Goal: Task Accomplishment & Management: Complete application form

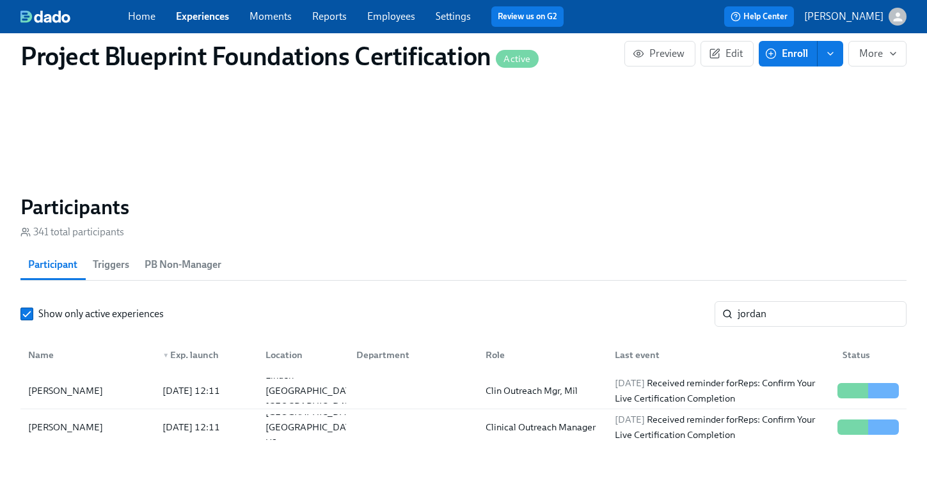
scroll to position [0, 4965]
click at [210, 15] on link "Experiences" at bounding box center [202, 16] width 53 height 12
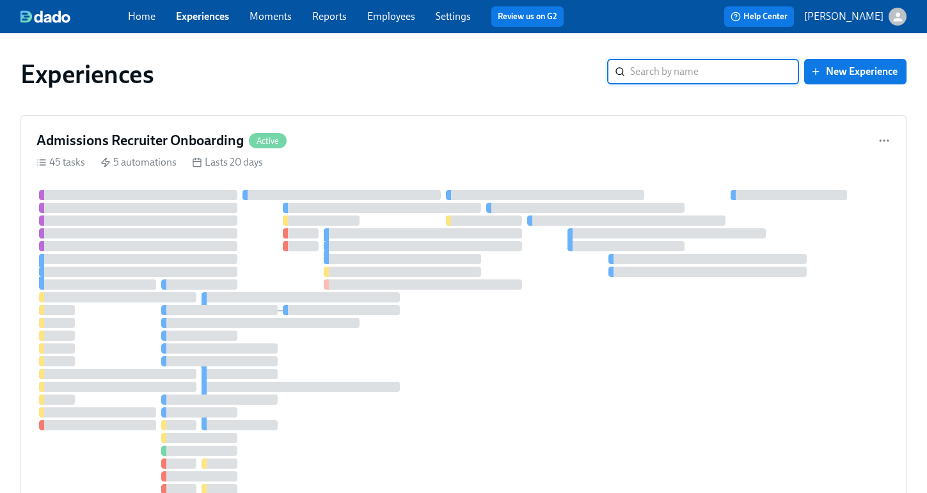
click at [636, 74] on input "search" at bounding box center [714, 72] width 169 height 26
type input "clinical out"
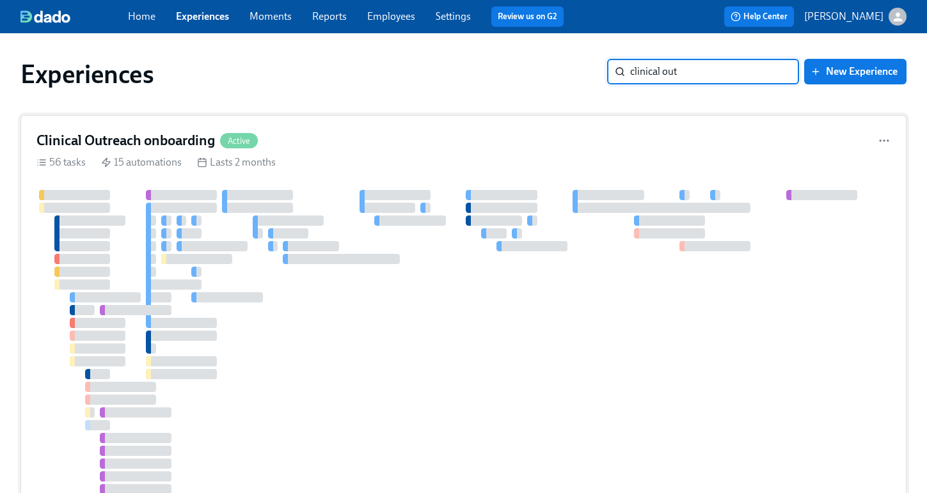
click at [326, 151] on div "Clinical Outreach onboarding Active 56 tasks 15 automations Lasts 2 months" at bounding box center [463, 374] width 886 height 518
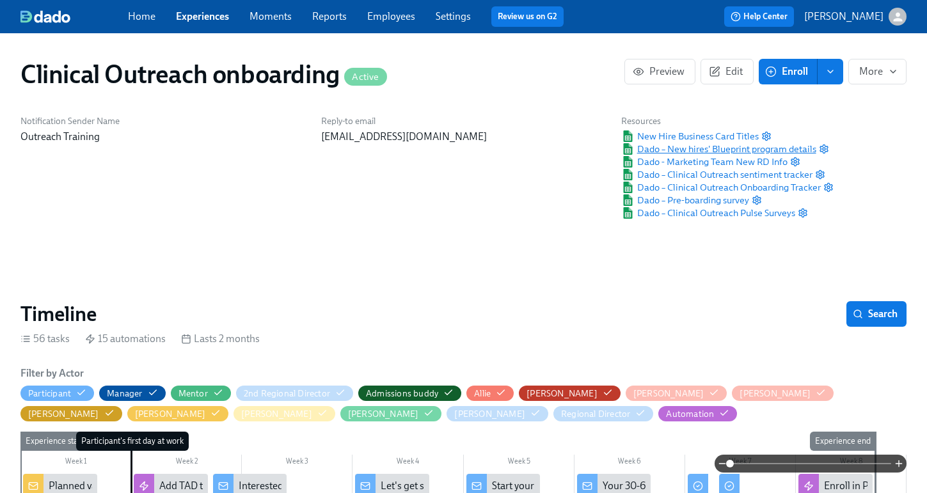
click at [690, 151] on span "Dado – New hires' Blueprint program details" at bounding box center [718, 149] width 194 height 13
click at [388, 19] on link "Employees" at bounding box center [391, 16] width 48 height 12
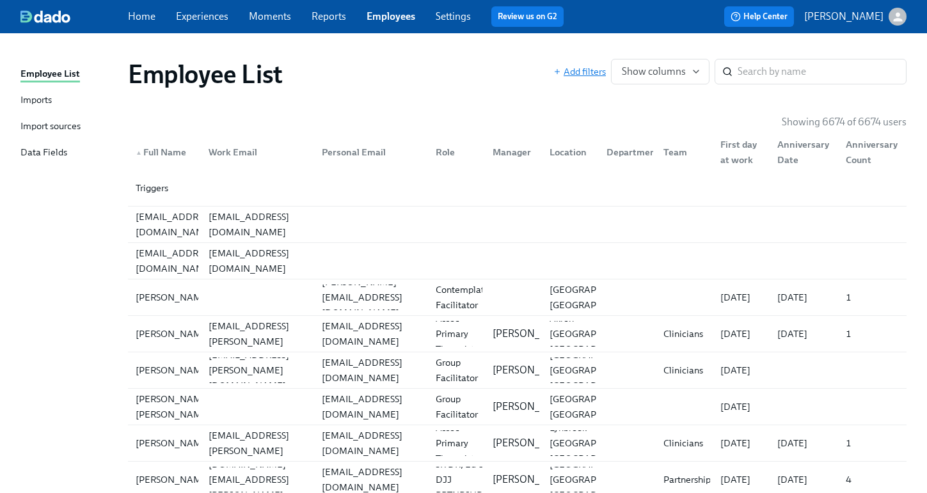
click at [587, 74] on span "Add filters" at bounding box center [579, 71] width 52 height 13
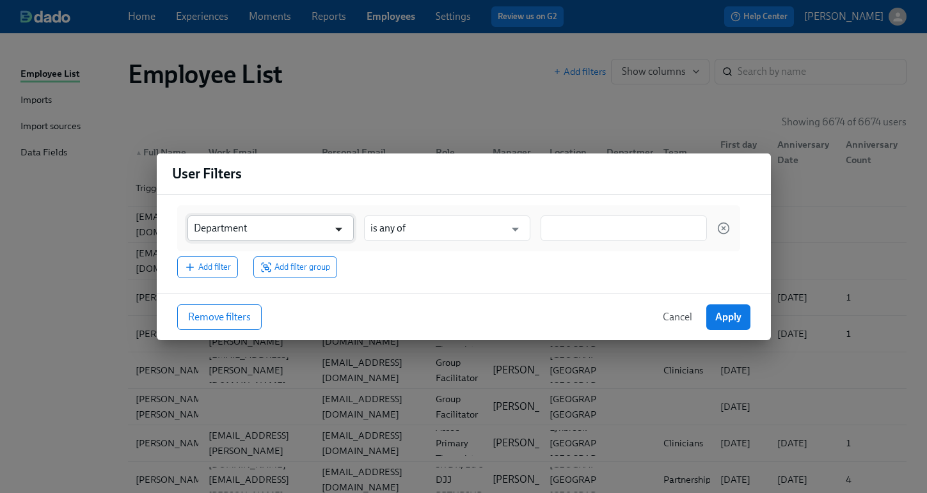
click at [333, 225] on icon "Open" at bounding box center [338, 229] width 17 height 17
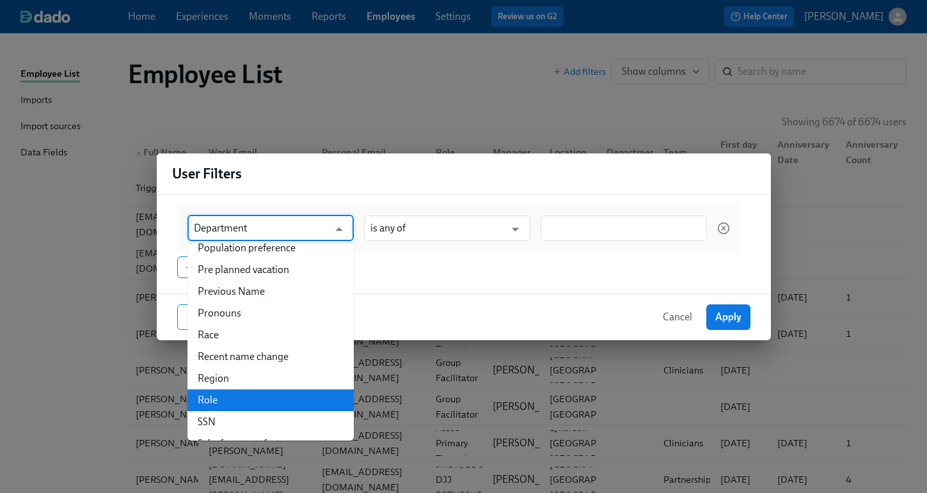
scroll to position [1662, 0]
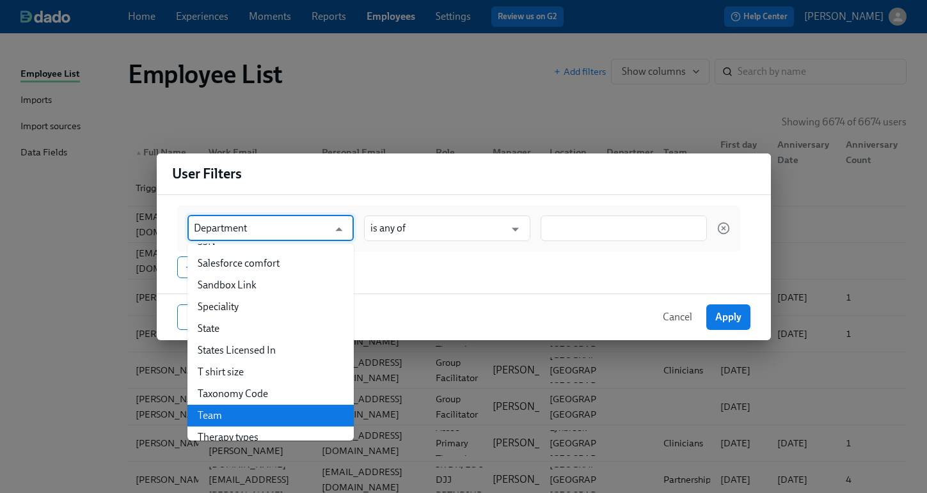
drag, startPoint x: 278, startPoint y: 381, endPoint x: 309, endPoint y: 372, distance: 32.0
click at [278, 405] on li "Team" at bounding box center [270, 416] width 166 height 22
type input "Team"
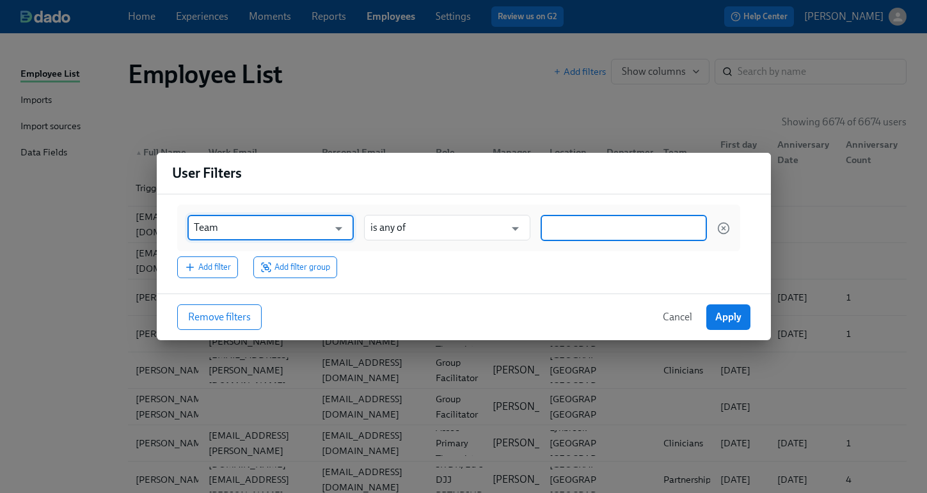
click at [579, 232] on input at bounding box center [624, 227] width 154 height 13
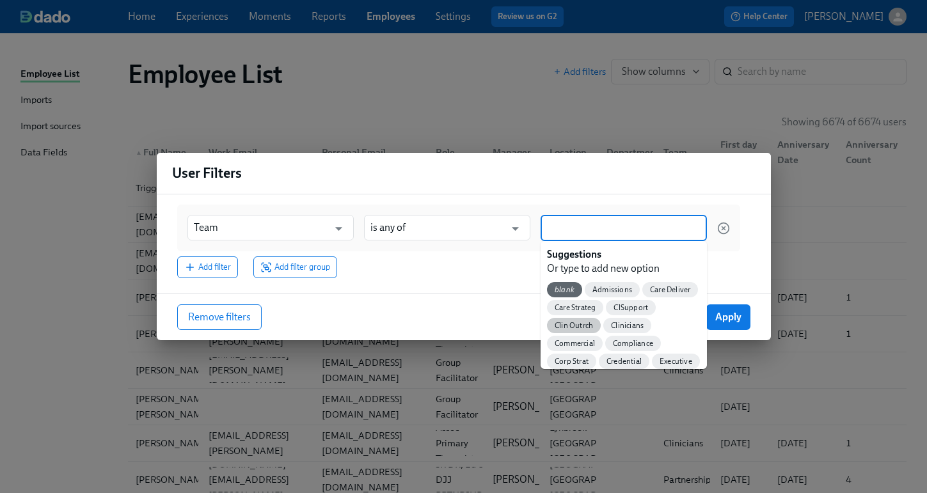
click at [589, 331] on div "Clin Outrch" at bounding box center [574, 325] width 54 height 15
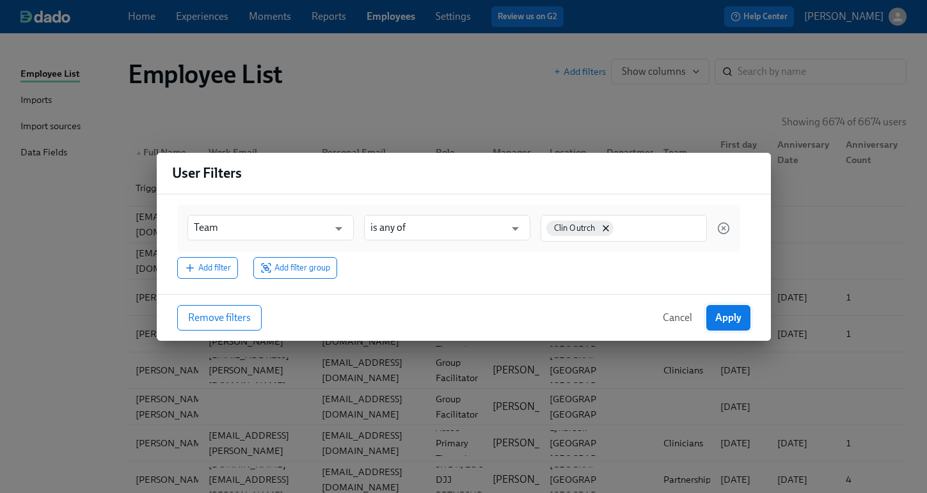
click at [742, 320] on button "Apply" at bounding box center [728, 318] width 44 height 26
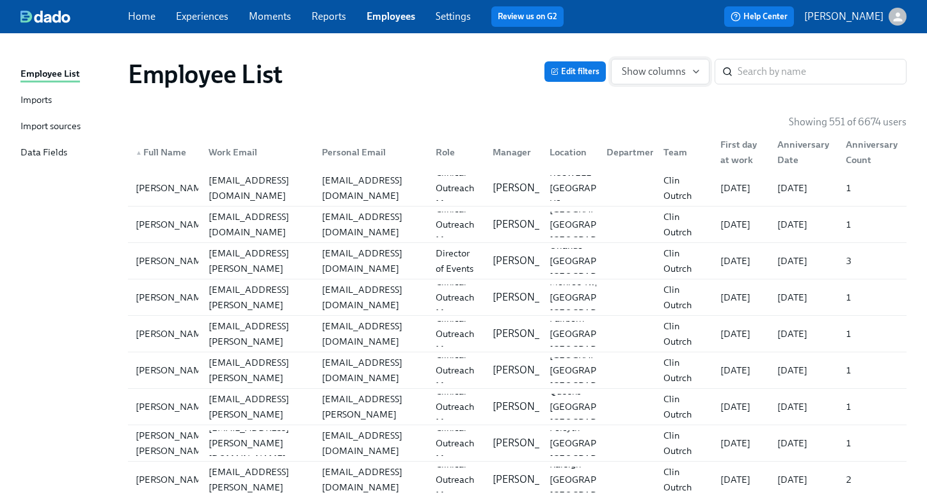
click at [656, 68] on span "Show columns" at bounding box center [660, 71] width 77 height 13
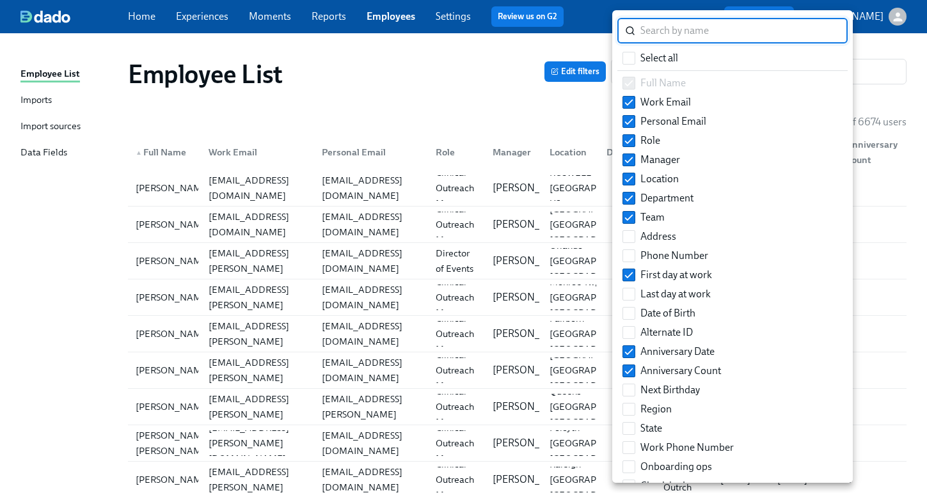
click at [507, 95] on div at bounding box center [463, 246] width 927 height 493
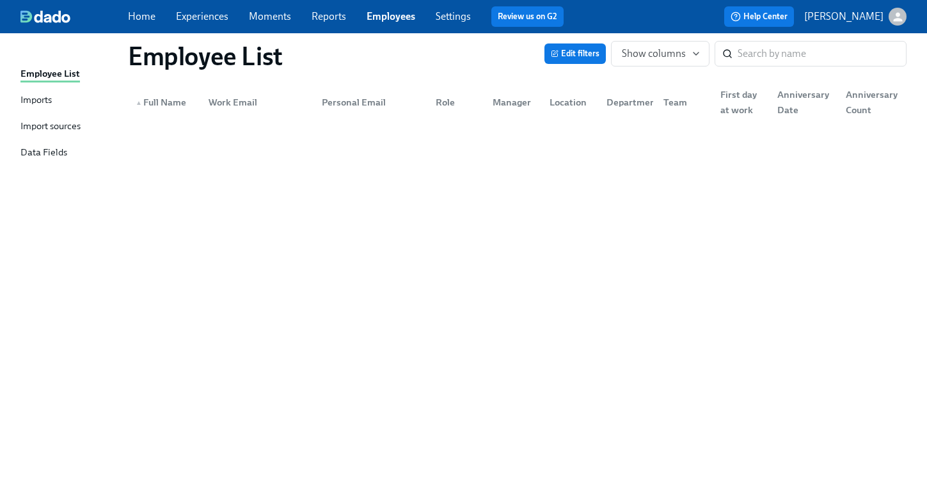
scroll to position [0, 0]
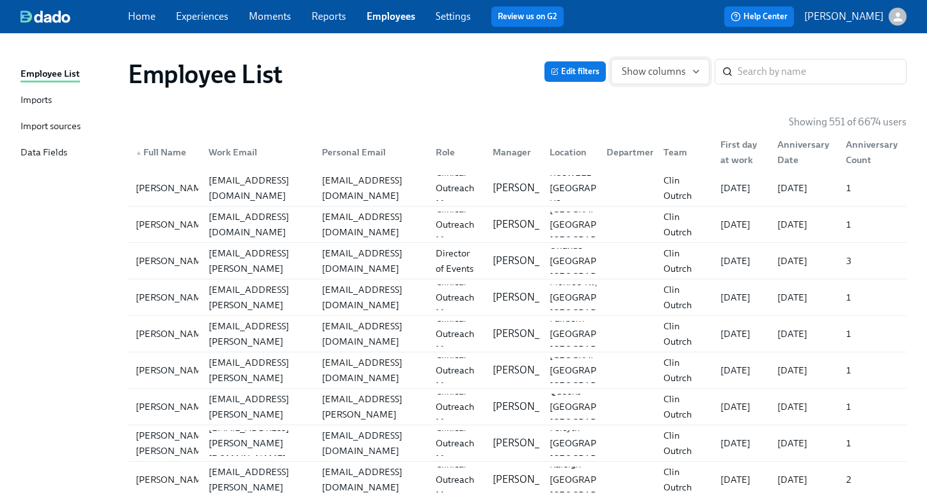
click at [695, 71] on icon "button" at bounding box center [696, 72] width 10 height 10
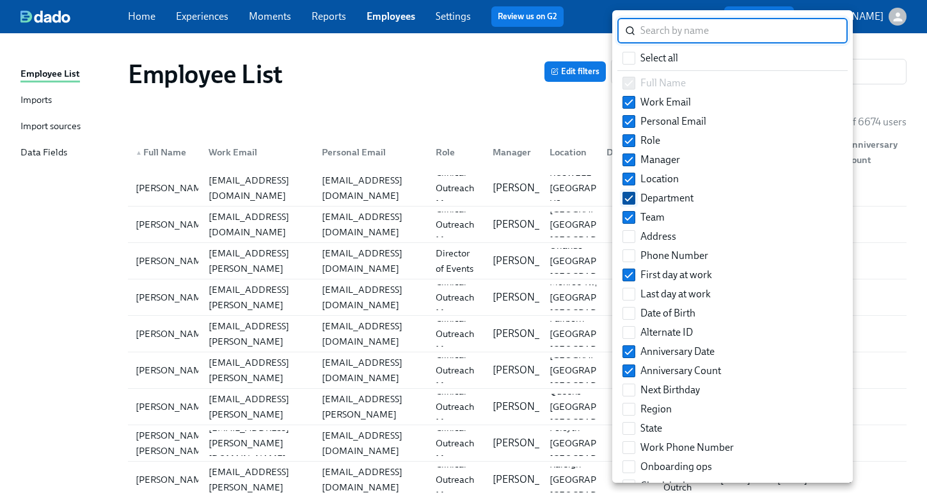
click at [630, 195] on input "Department" at bounding box center [629, 199] width 12 height 12
checkbox input "false"
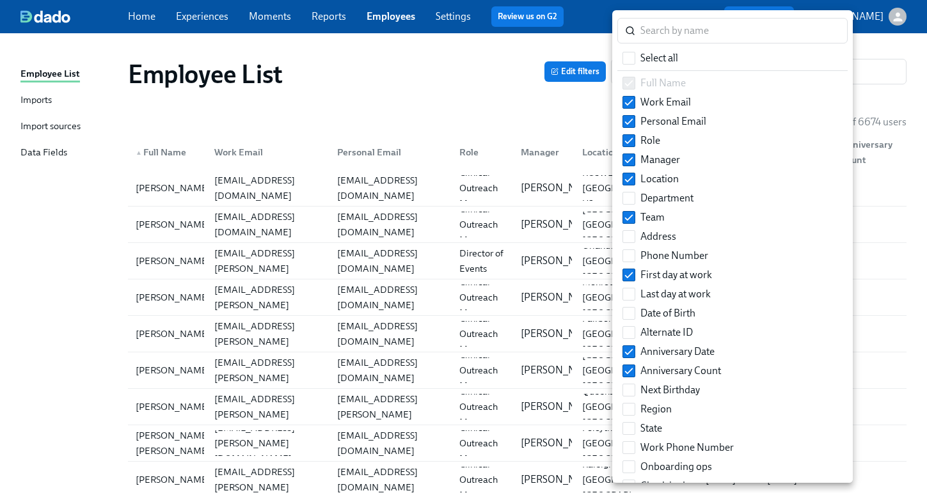
click at [499, 121] on div at bounding box center [463, 246] width 927 height 493
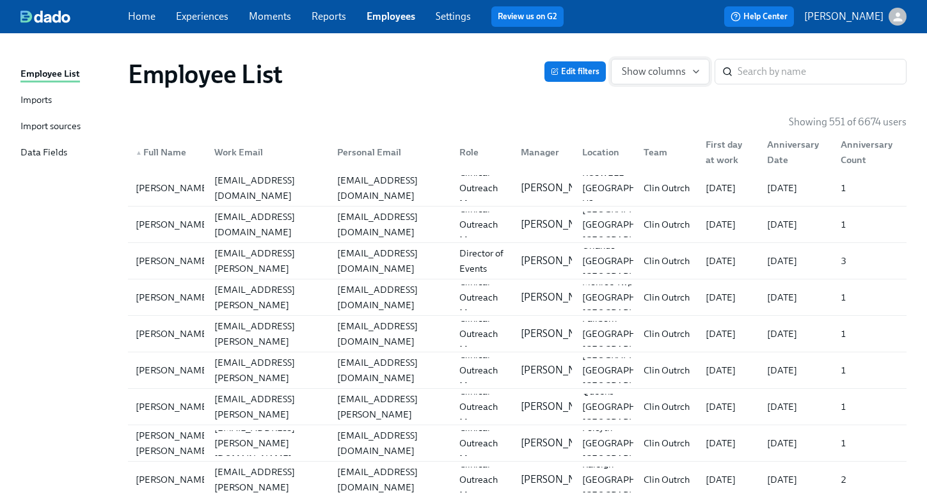
click at [644, 74] on span "Show columns" at bounding box center [660, 71] width 77 height 13
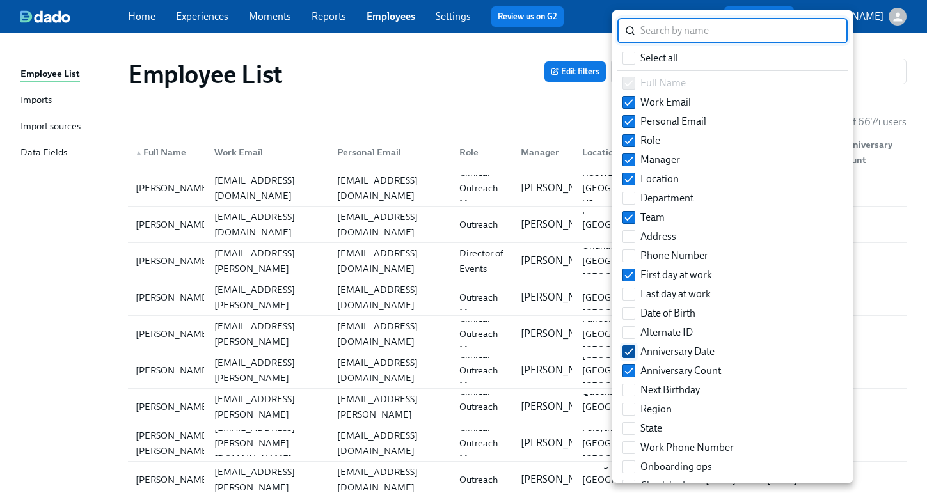
click at [628, 352] on input "Anniversary Date" at bounding box center [629, 352] width 12 height 12
checkbox input "false"
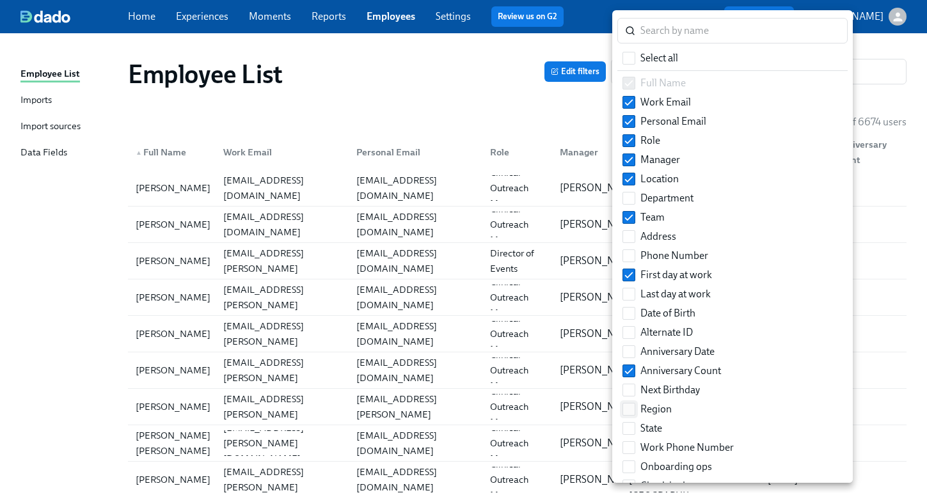
click at [632, 410] on input "Region" at bounding box center [629, 410] width 12 height 12
checkbox input "true"
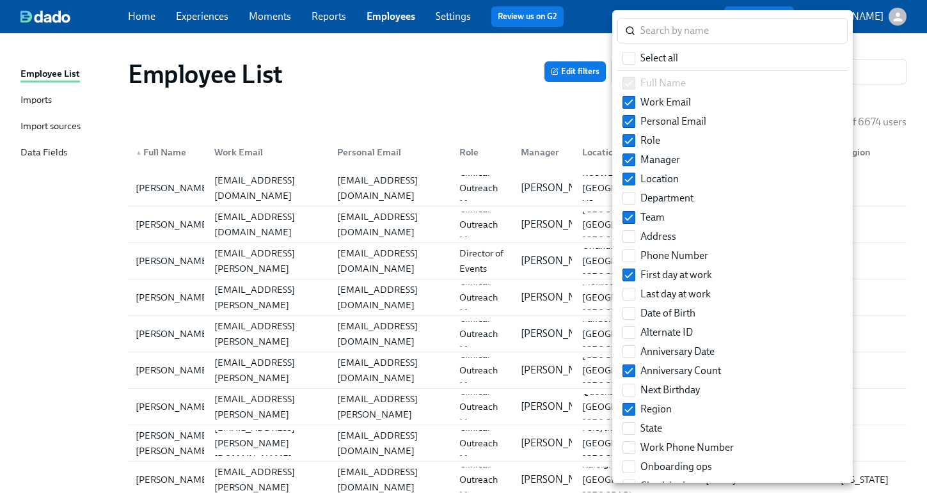
click at [855, 109] on div at bounding box center [463, 246] width 927 height 493
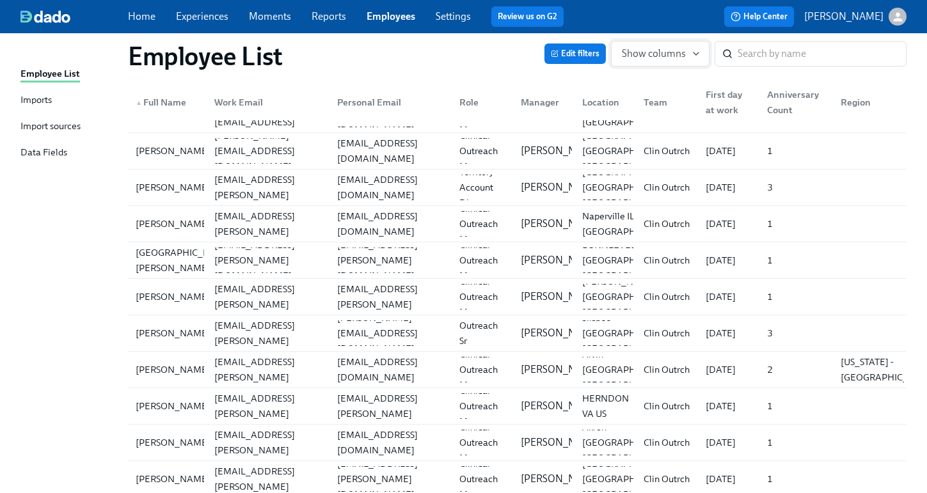
scroll to position [4087, 0]
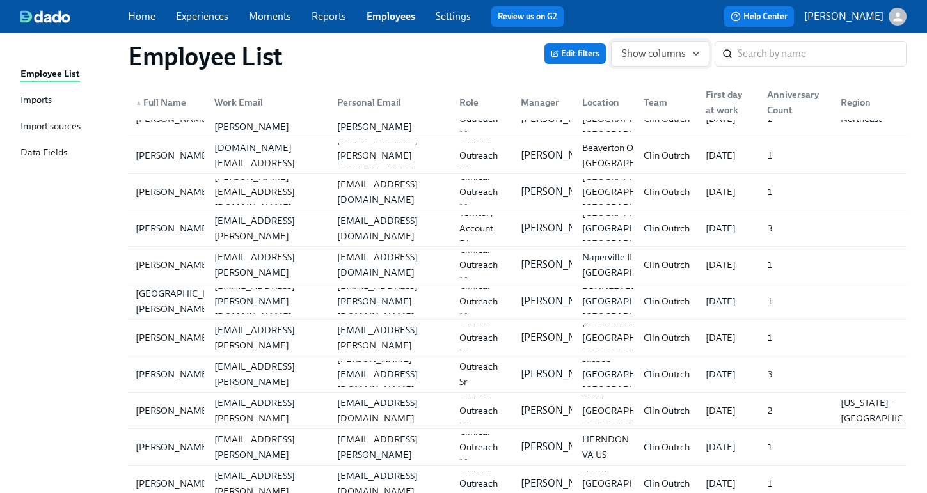
click at [639, 52] on span "Show columns" at bounding box center [660, 53] width 77 height 13
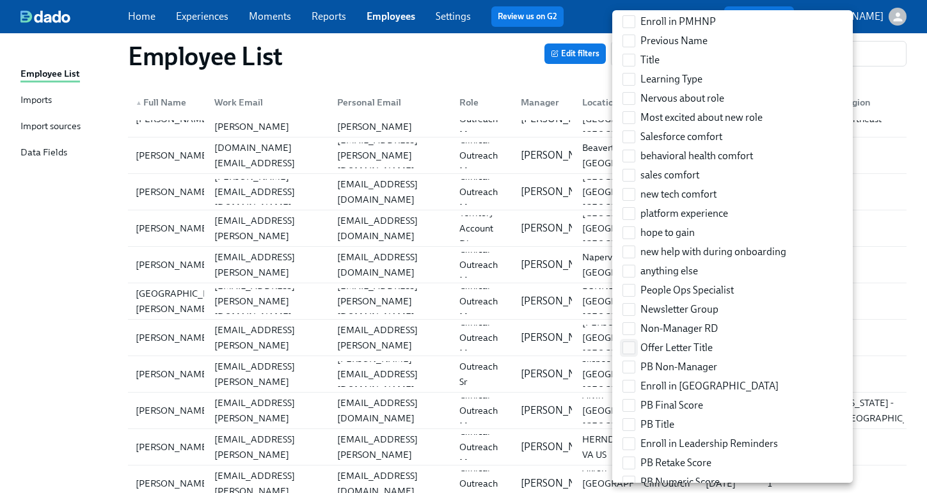
scroll to position [1786, 0]
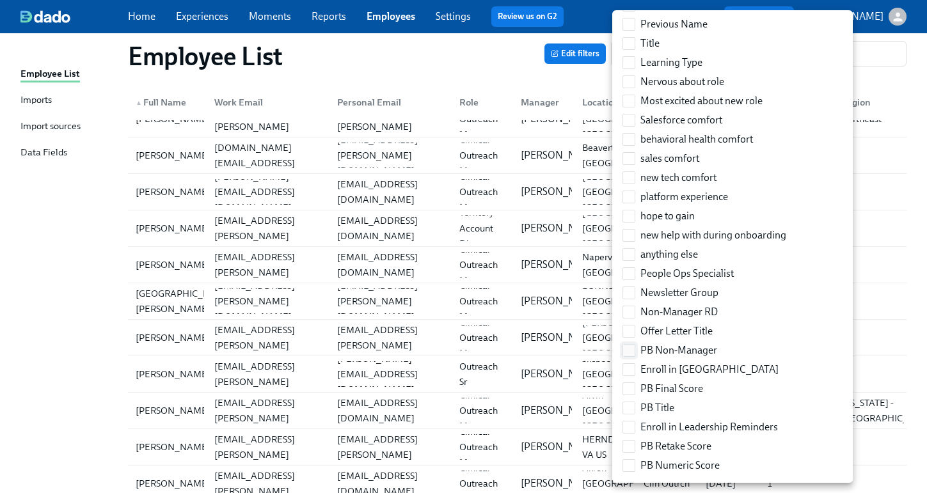
click at [631, 351] on input "PB Non-Manager" at bounding box center [629, 351] width 12 height 12
checkbox input "true"
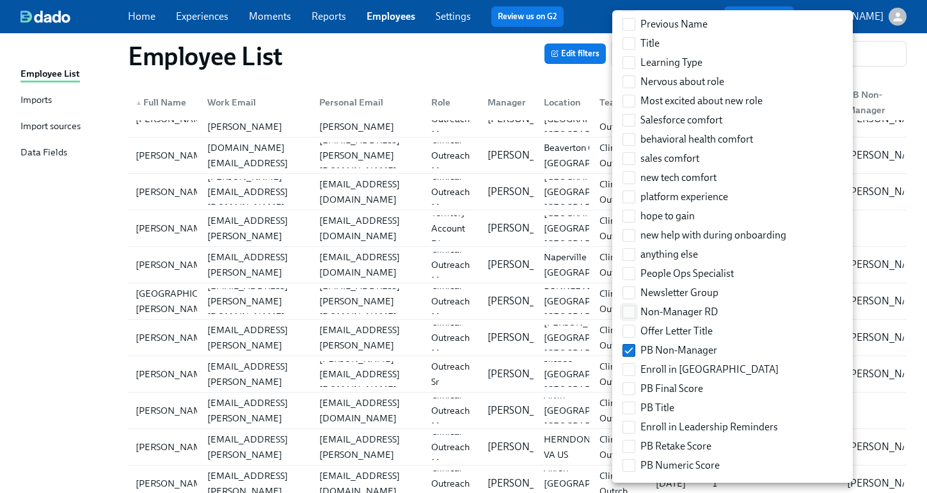
click at [626, 309] on input "Non-Manager RD" at bounding box center [629, 312] width 12 height 12
checkbox input "true"
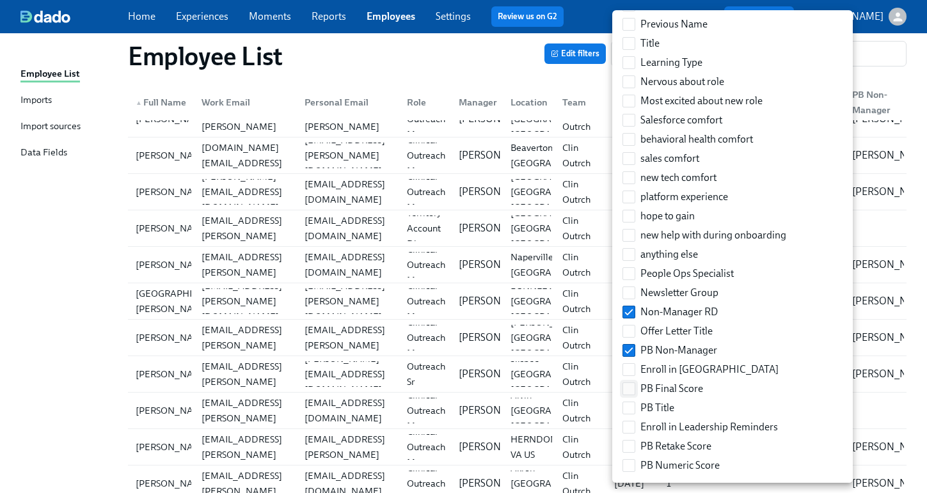
click at [629, 390] on input "PB Final Score" at bounding box center [629, 389] width 12 height 12
checkbox input "true"
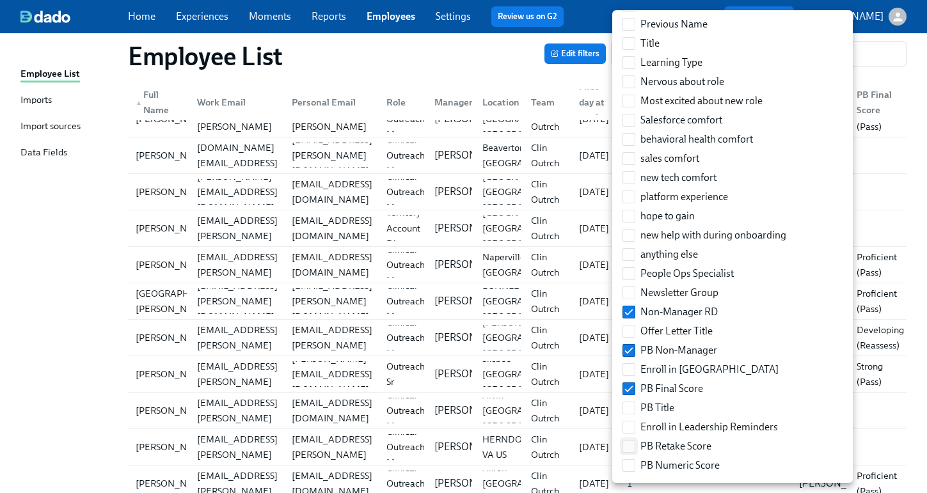
click at [628, 448] on input "PB Retake Score" at bounding box center [629, 447] width 12 height 12
checkbox input "true"
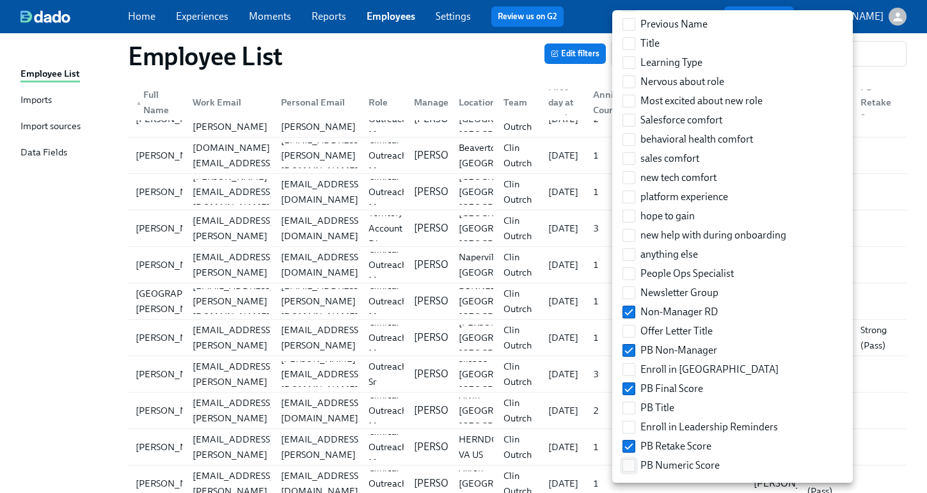
click at [627, 466] on input "PB Numeric Score" at bounding box center [629, 466] width 12 height 12
checkbox input "true"
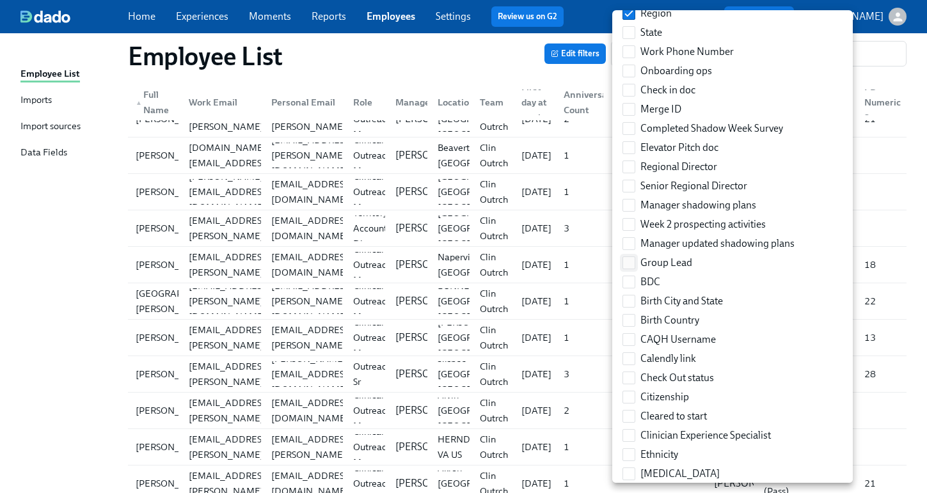
scroll to position [390, 0]
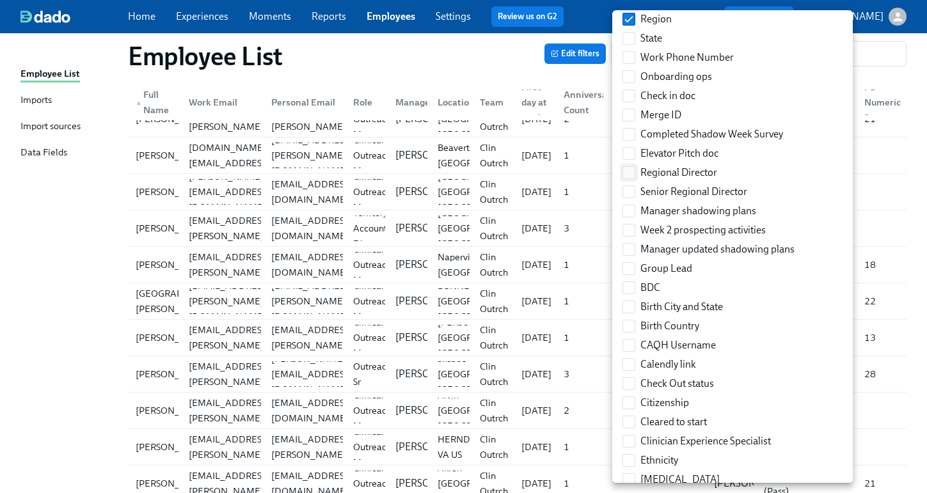
click at [627, 173] on input "Regional Director" at bounding box center [629, 173] width 12 height 12
checkbox input "true"
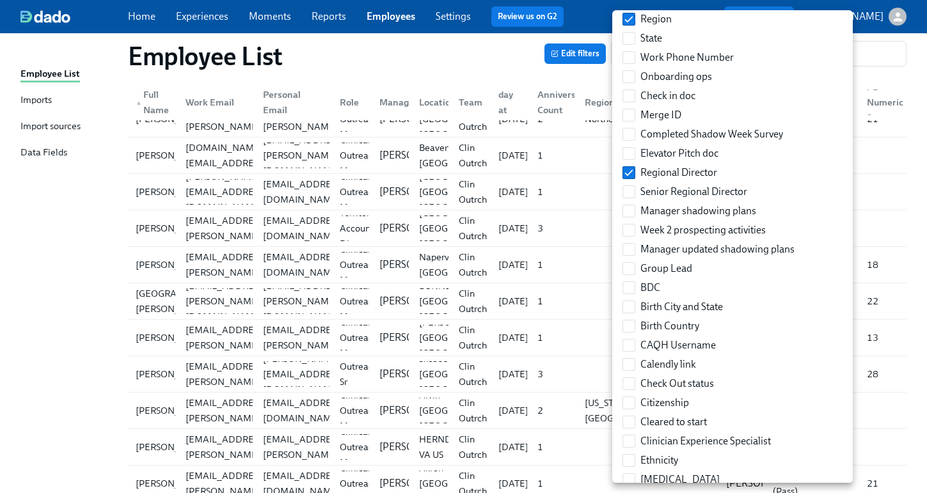
click at [882, 78] on div at bounding box center [463, 246] width 927 height 493
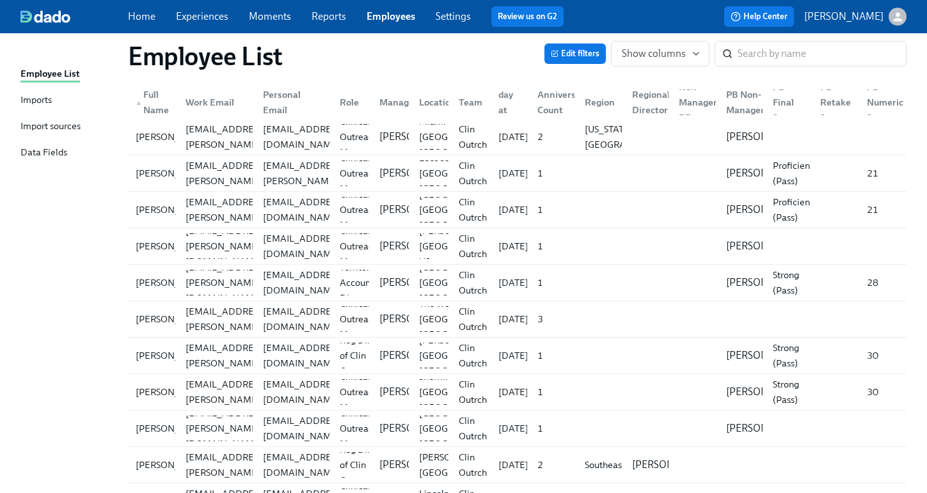
scroll to position [2234, 0]
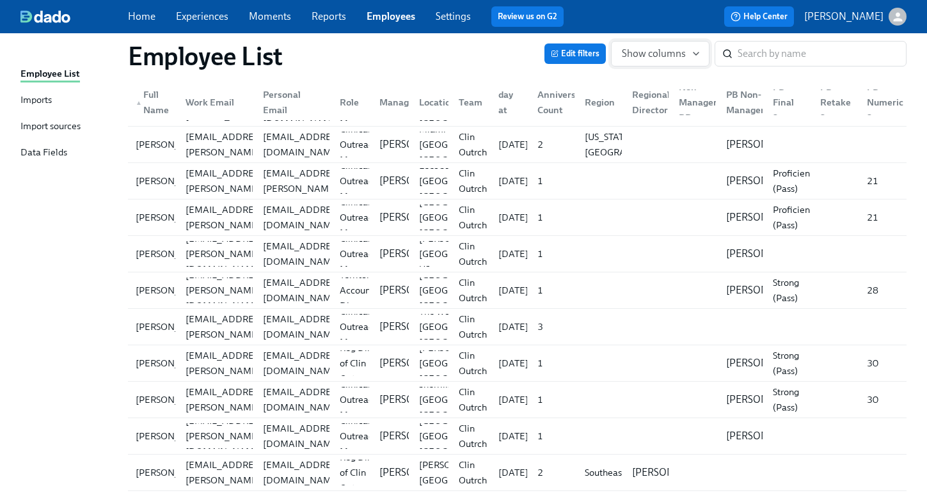
click at [690, 53] on span "Show columns" at bounding box center [660, 53] width 77 height 13
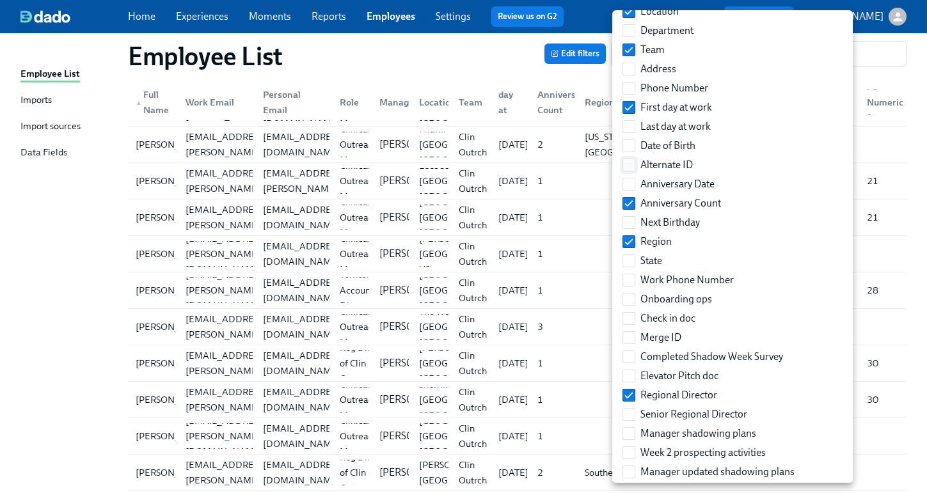
scroll to position [174, 0]
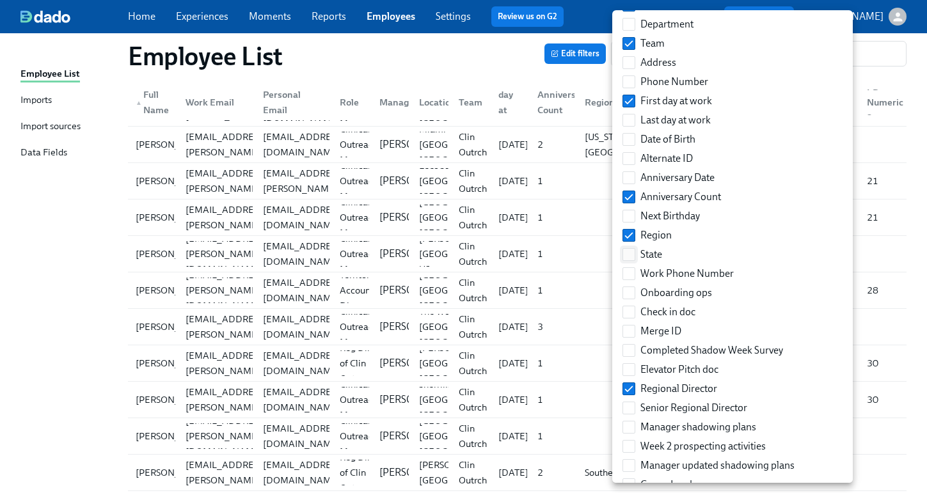
click at [630, 256] on input "State" at bounding box center [629, 255] width 12 height 12
checkbox input "true"
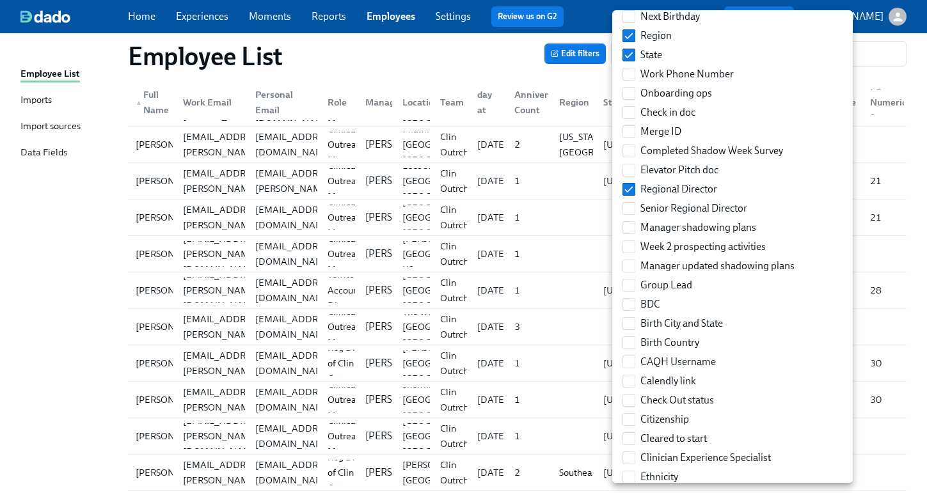
scroll to position [336, 0]
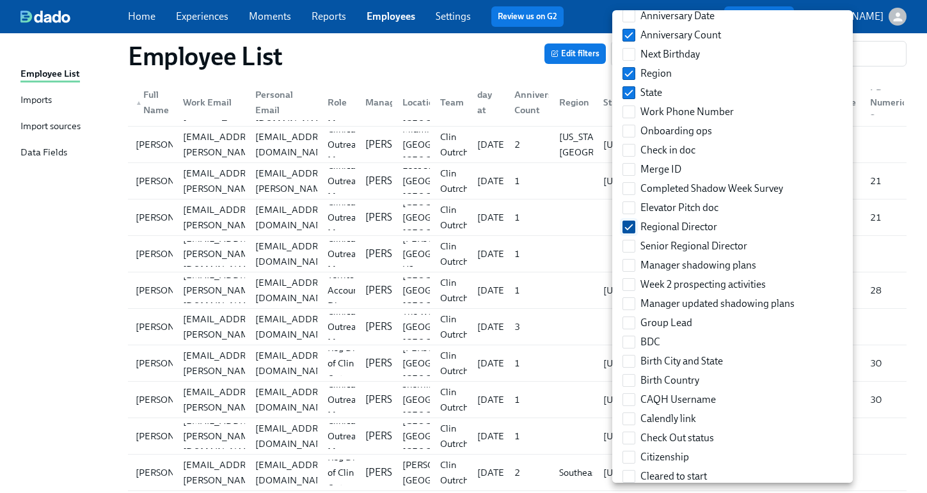
click at [630, 228] on input "Regional Director" at bounding box center [629, 227] width 12 height 12
checkbox input "false"
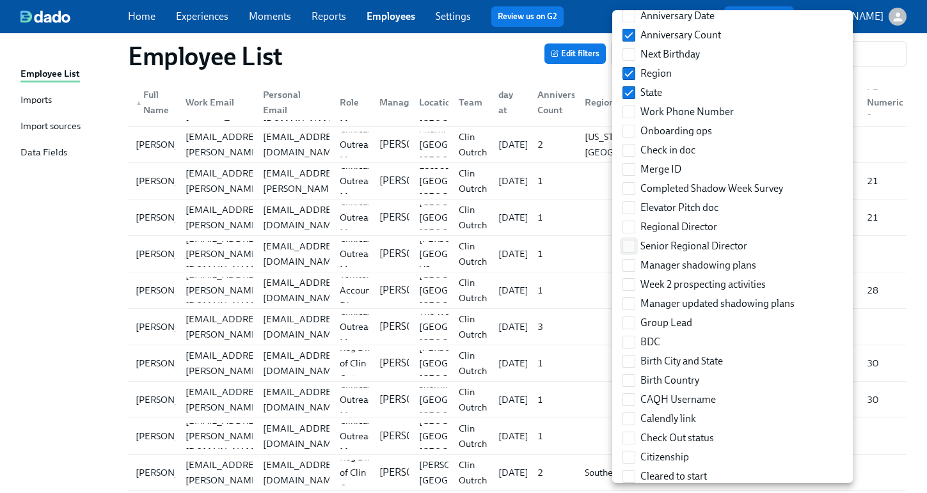
click at [631, 248] on input "Senior Regional Director" at bounding box center [629, 246] width 12 height 12
checkbox input "true"
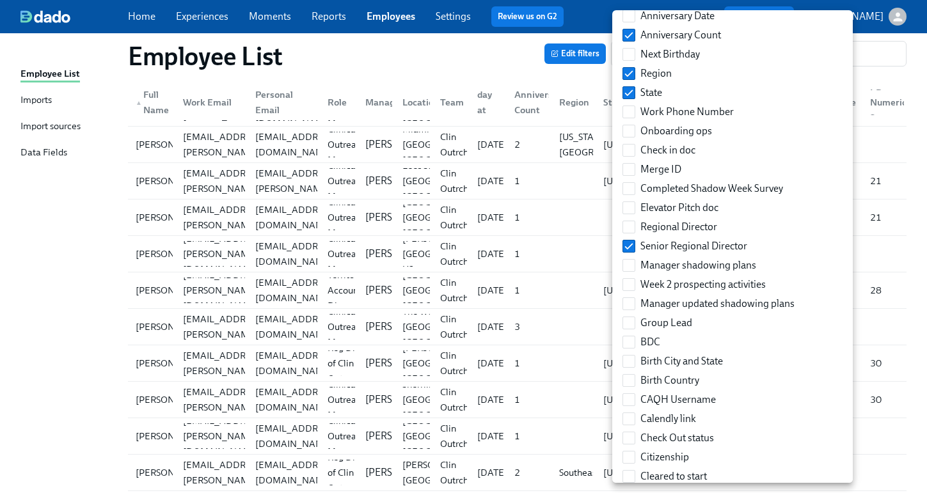
click at [851, 373] on div at bounding box center [463, 246] width 927 height 493
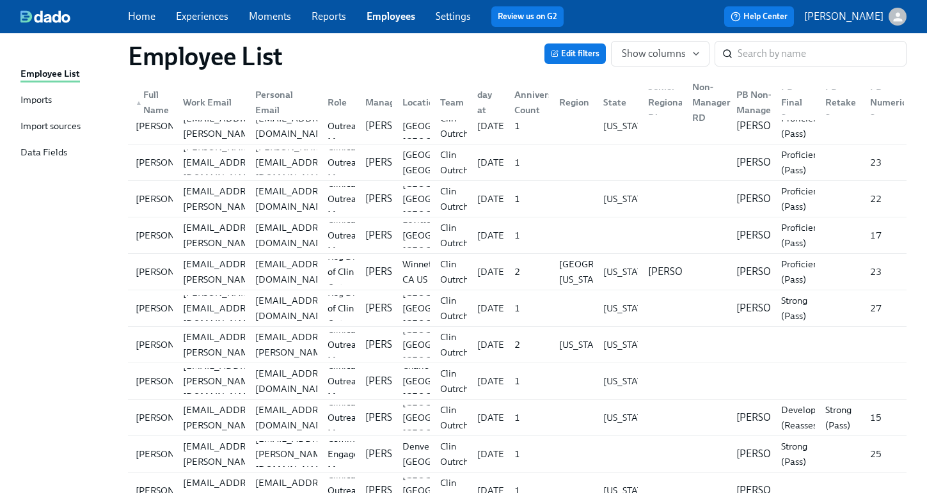
scroll to position [569, 0]
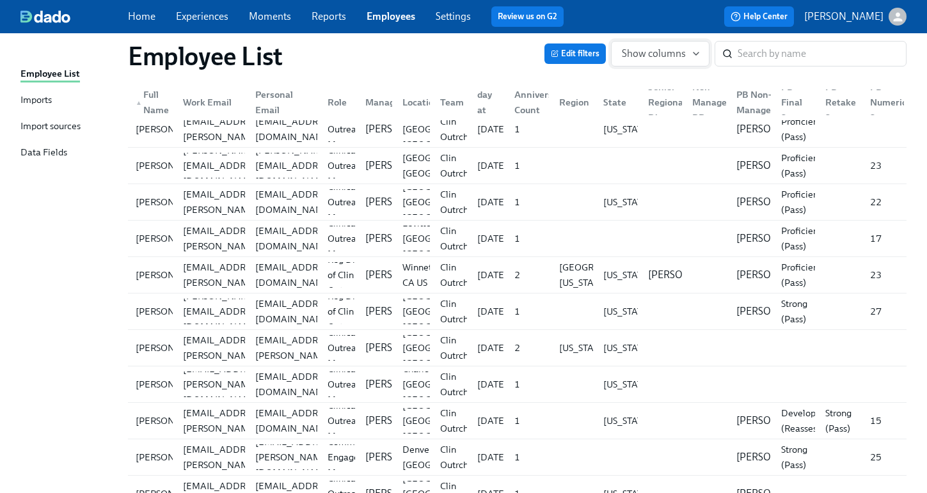
click at [650, 58] on span "Show columns" at bounding box center [660, 53] width 77 height 13
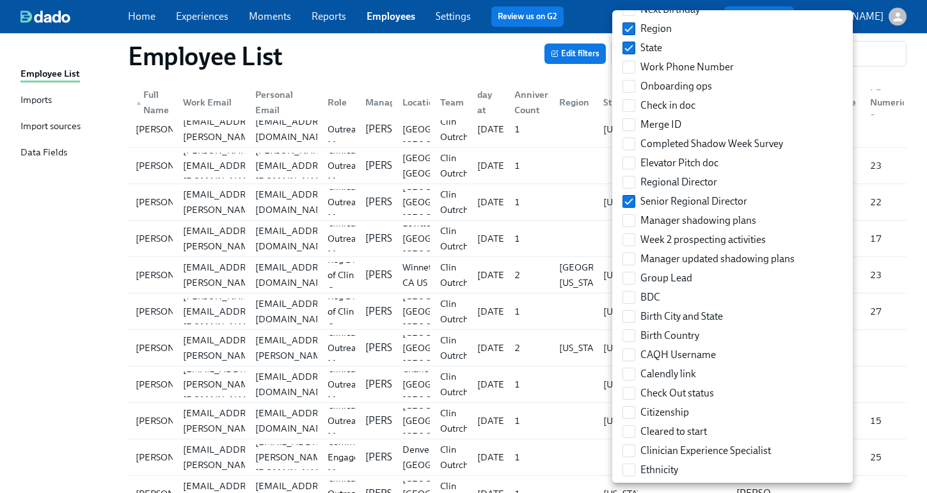
scroll to position [411, 0]
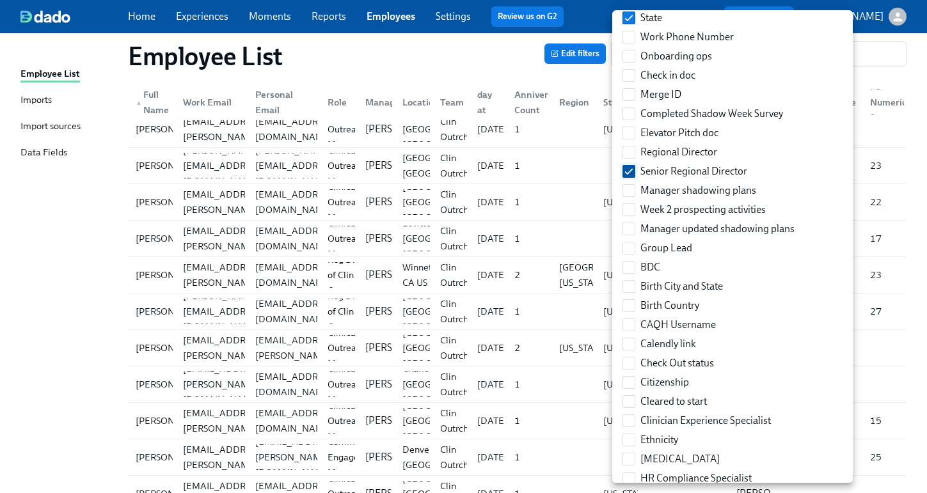
click at [631, 173] on input "Senior Regional Director" at bounding box center [629, 172] width 12 height 12
checkbox input "false"
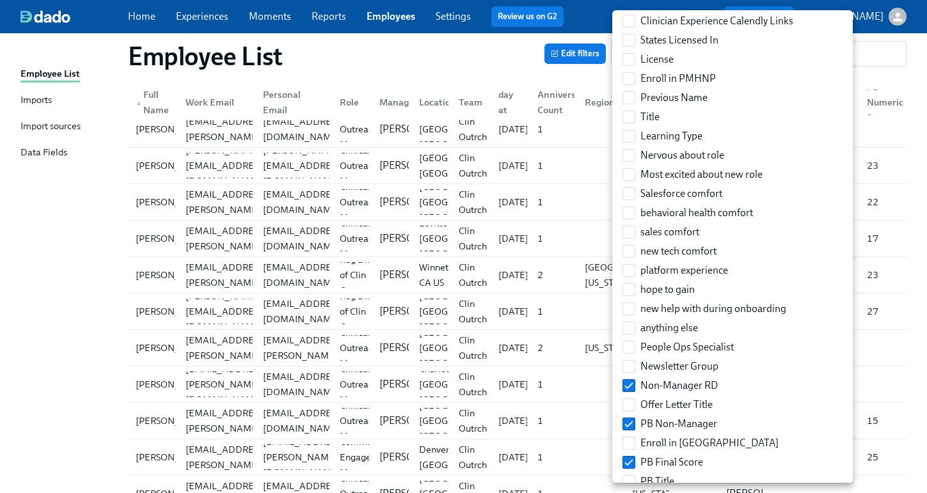
scroll to position [1786, 0]
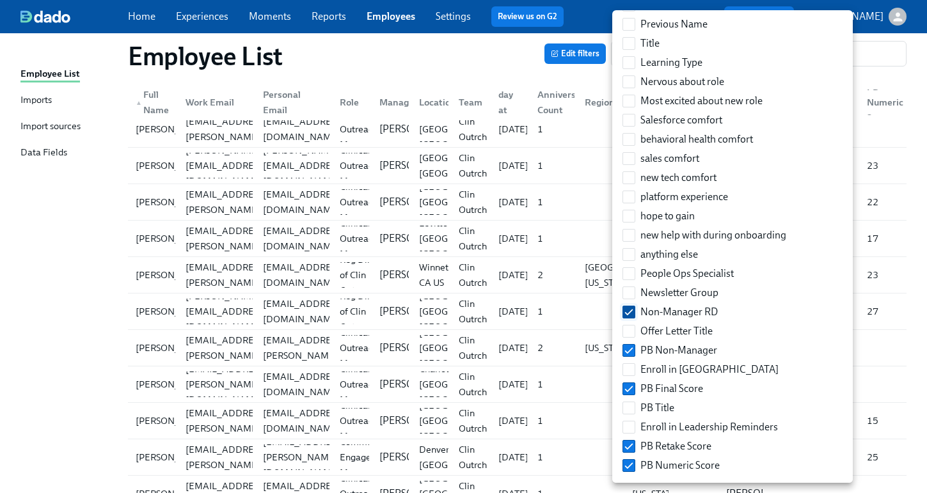
click at [631, 310] on input "Non-Manager RD" at bounding box center [629, 312] width 12 height 12
checkbox input "false"
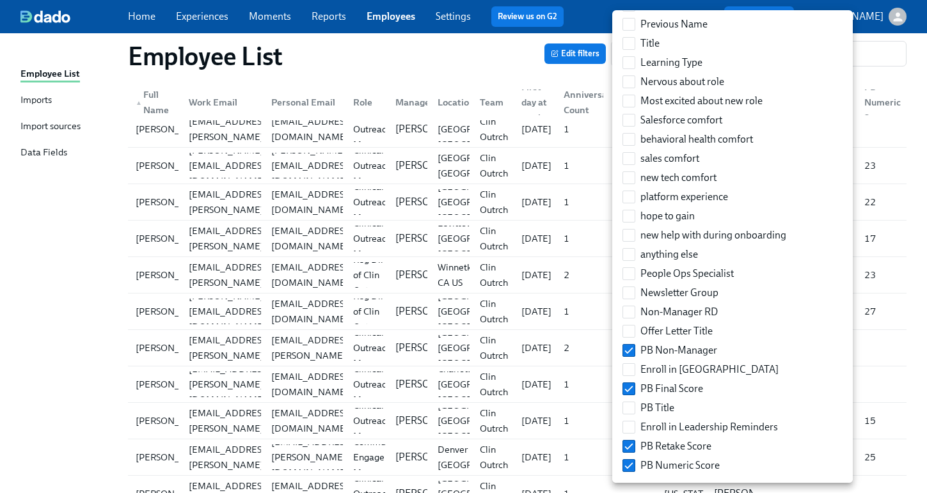
click at [849, 346] on div at bounding box center [463, 246] width 927 height 493
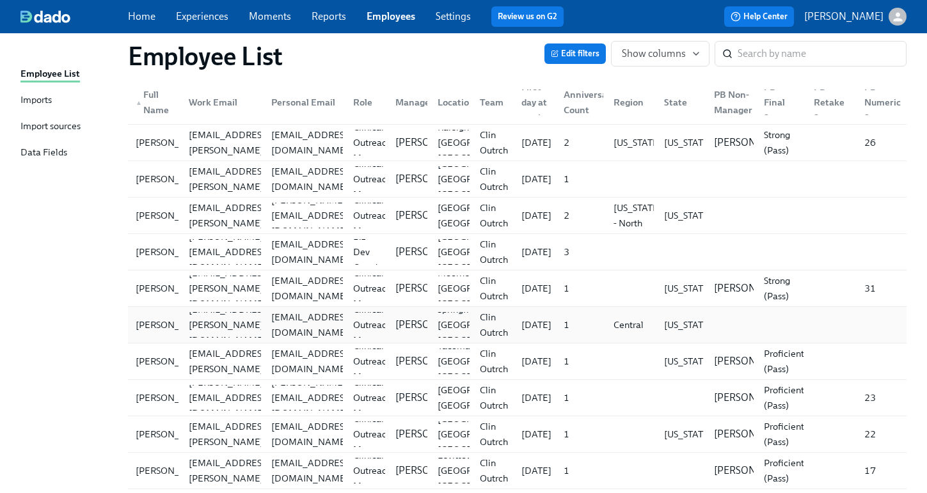
scroll to position [0, 0]
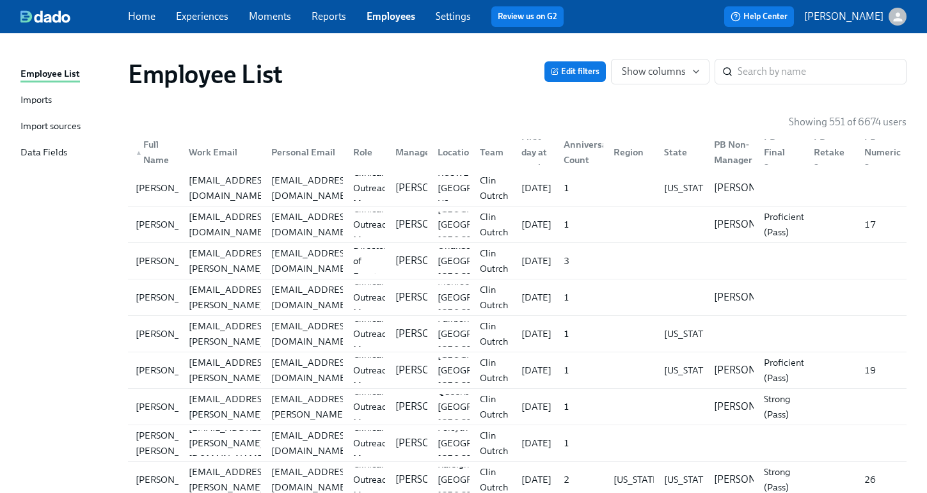
click at [27, 117] on div "Employee List Imports Import sources Data Fields" at bounding box center [73, 119] width 107 height 105
click at [28, 125] on div "Import sources" at bounding box center [50, 127] width 60 height 16
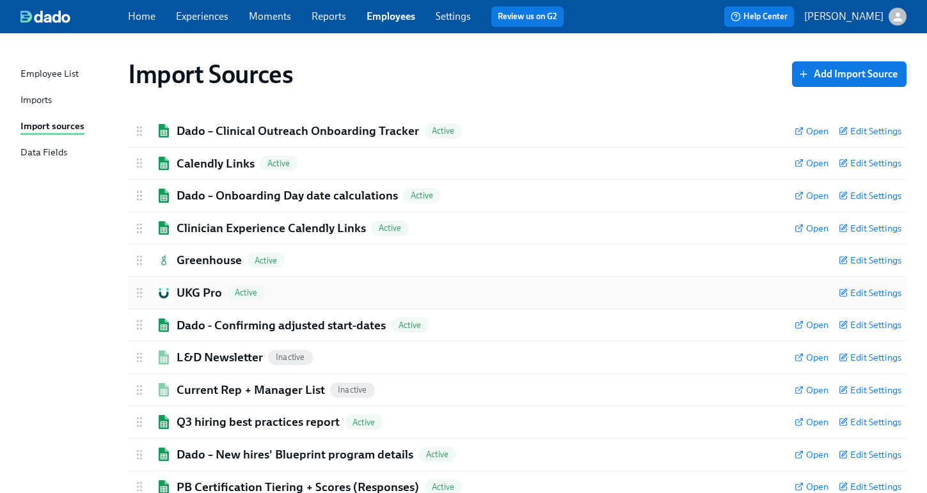
click at [178, 292] on h2 "UKG Pro" at bounding box center [199, 293] width 45 height 17
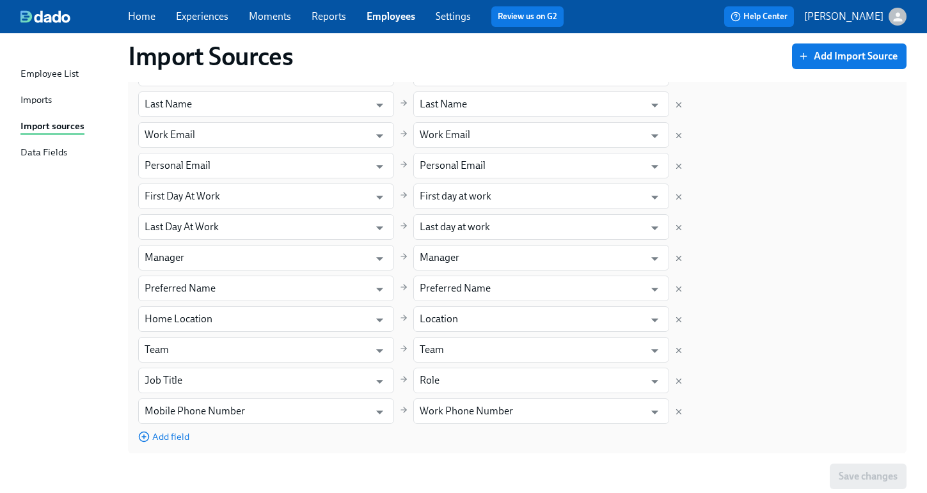
scroll to position [487, 0]
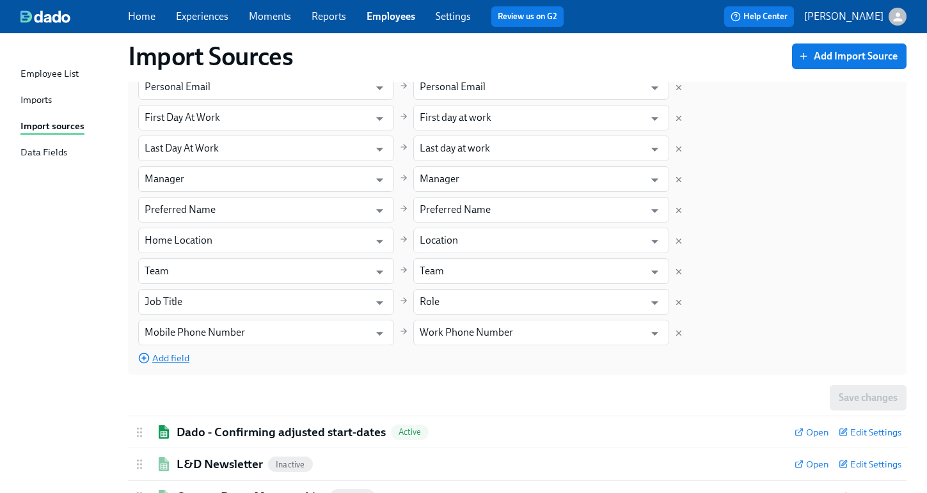
click at [185, 352] on span "Add field" at bounding box center [163, 358] width 51 height 13
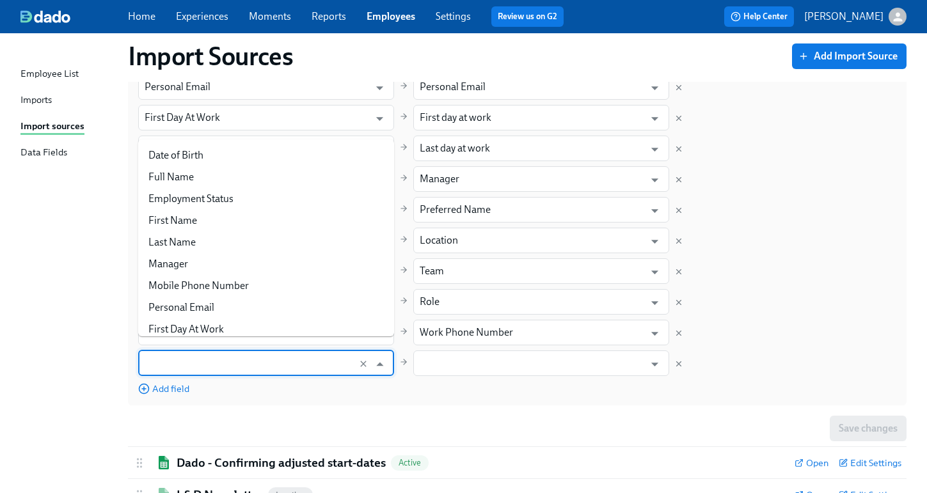
click at [317, 353] on input "text" at bounding box center [254, 364] width 219 height 26
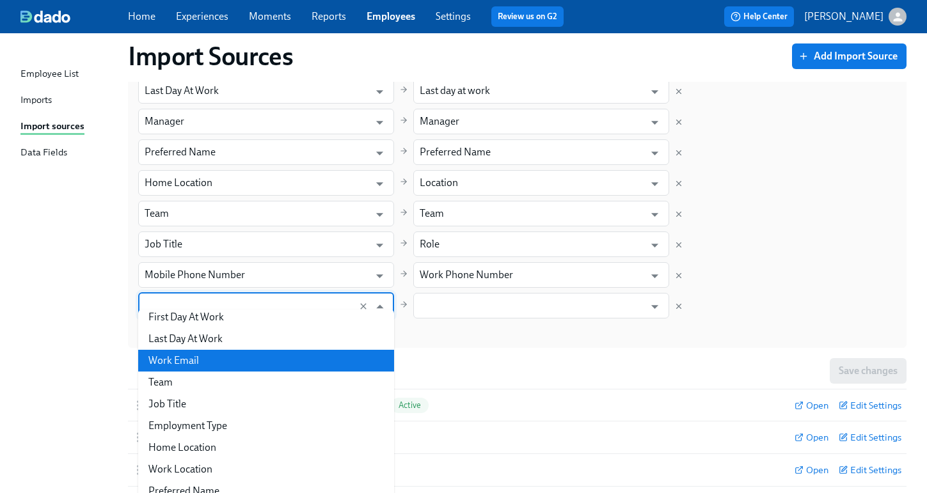
scroll to position [543, 0]
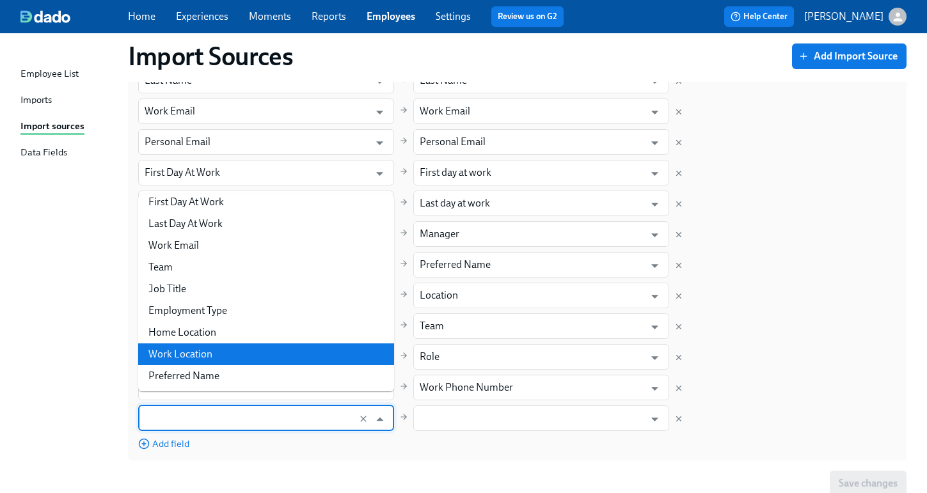
click at [762, 347] on div "Field in [GEOGRAPHIC_DATA] Pro Field in Dado First Name ​ First Name ​ Last Nam…" at bounding box center [517, 234] width 758 height 432
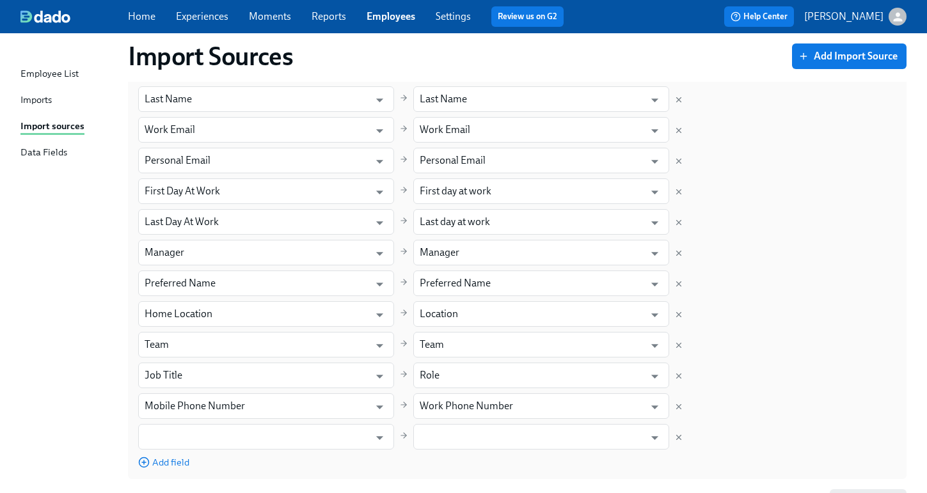
scroll to position [501, 0]
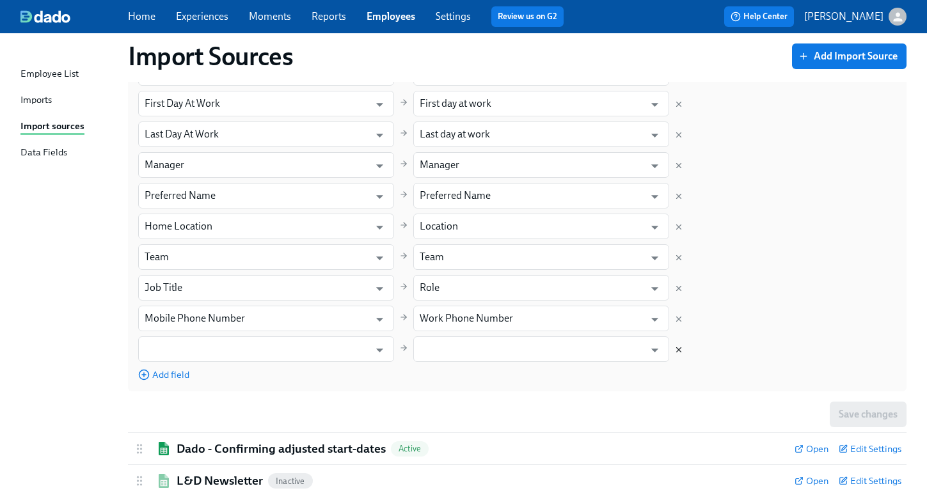
click at [677, 347] on icon "Delete mapping" at bounding box center [679, 349] width 4 height 4
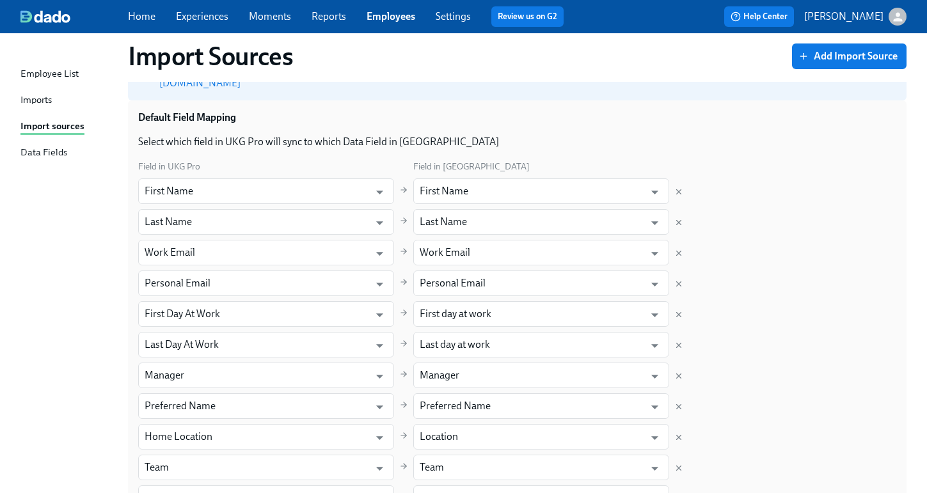
scroll to position [315, 0]
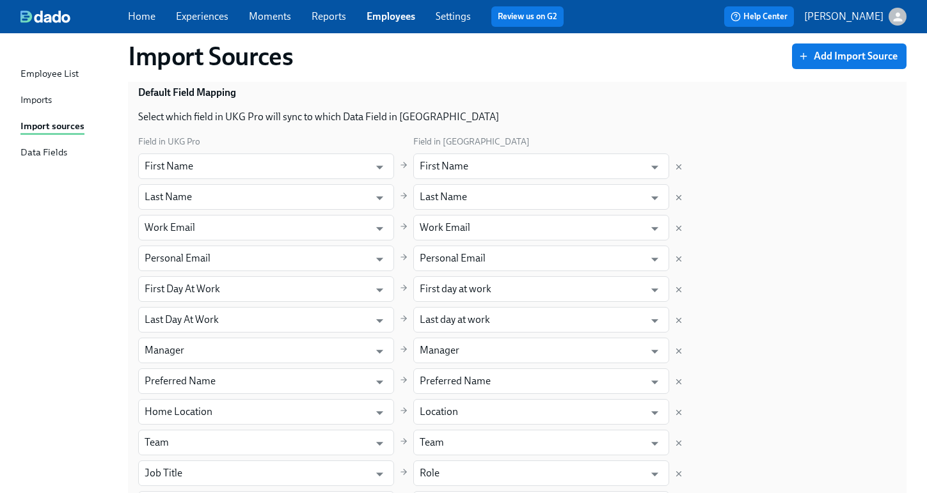
click at [192, 15] on link "Experiences" at bounding box center [202, 16] width 52 height 12
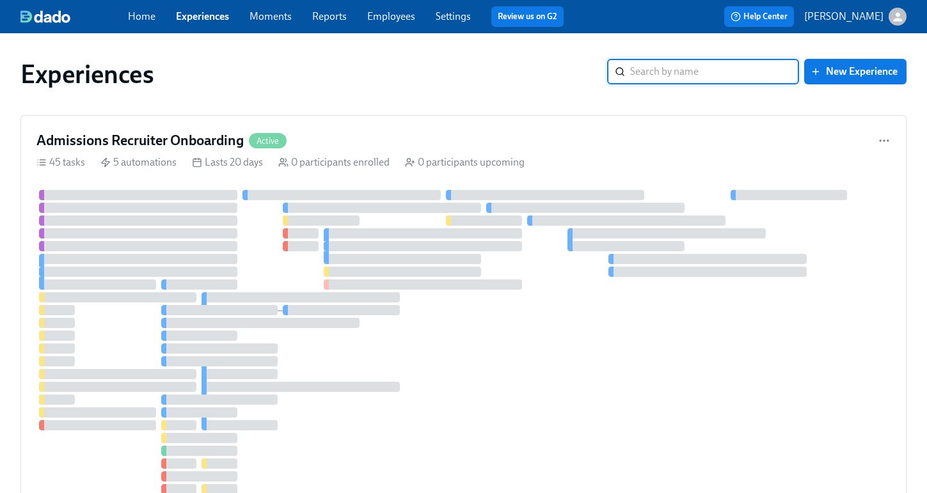
click at [672, 77] on input "search" at bounding box center [714, 72] width 169 height 26
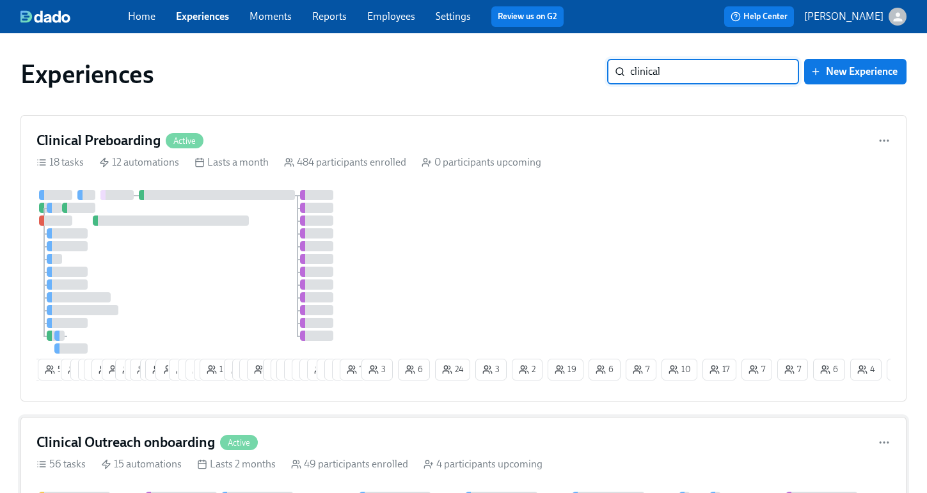
type input "clinical"
click at [166, 448] on h4 "Clinical Outreach onboarding" at bounding box center [125, 442] width 178 height 19
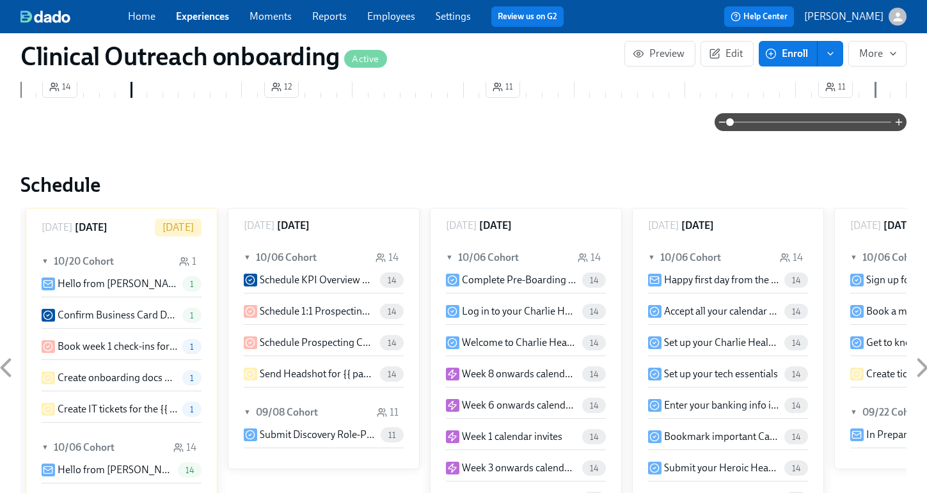
scroll to position [1336, 0]
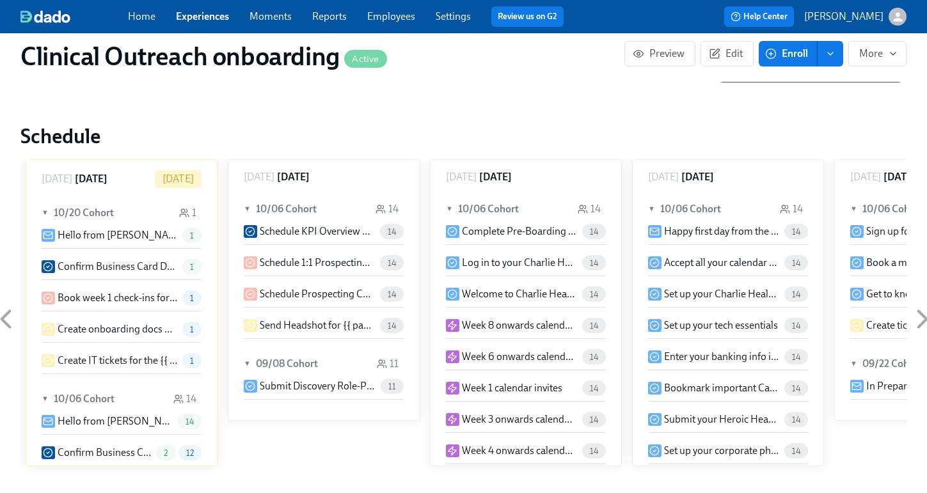
click at [795, 56] on span "Enroll" at bounding box center [788, 53] width 40 height 13
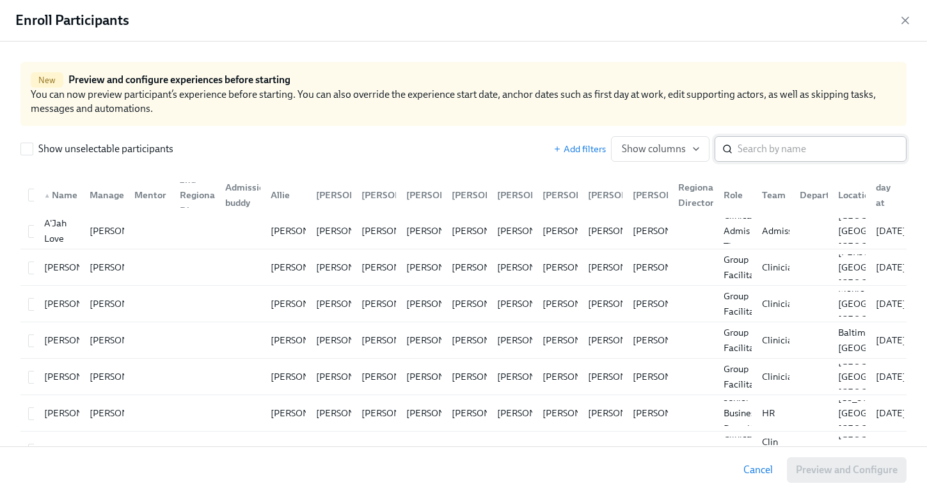
click at [784, 152] on input "search" at bounding box center [821, 149] width 169 height 26
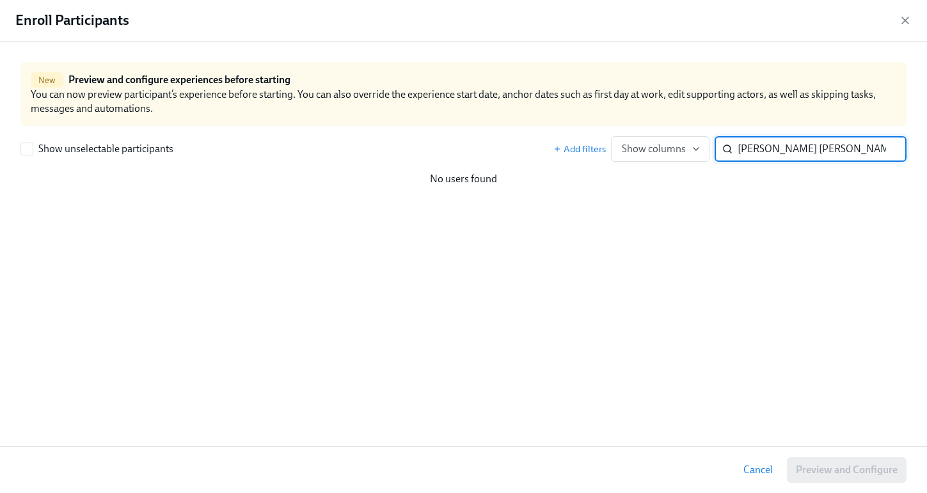
drag, startPoint x: 807, startPoint y: 152, endPoint x: 734, endPoint y: 144, distance: 72.7
click at [734, 144] on div "[PERSON_NAME] [PERSON_NAME] ​" at bounding box center [810, 149] width 192 height 26
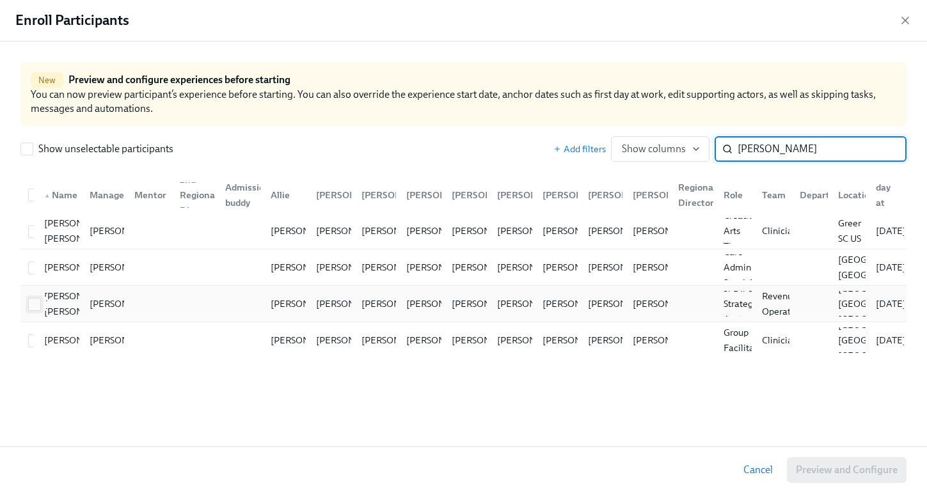
type input "[PERSON_NAME]"
click at [33, 304] on input "checkbox" at bounding box center [35, 305] width 12 height 12
checkbox input "true"
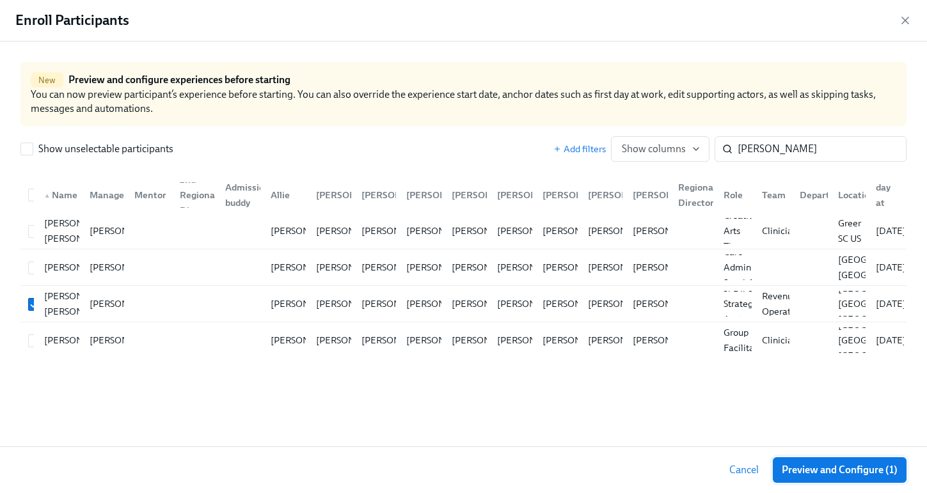
click at [824, 477] on button "Preview and Configure (1)" at bounding box center [840, 470] width 134 height 26
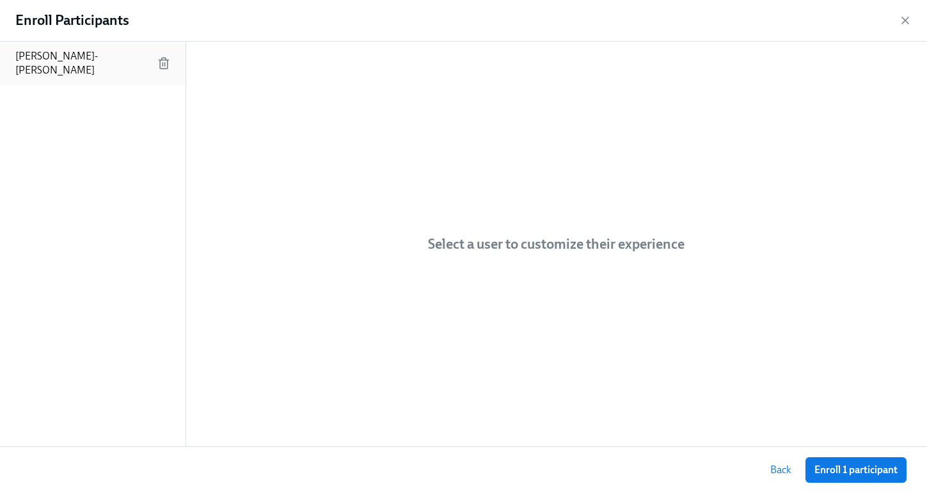
click at [72, 53] on p "[PERSON_NAME]-[PERSON_NAME]" at bounding box center [86, 63] width 142 height 28
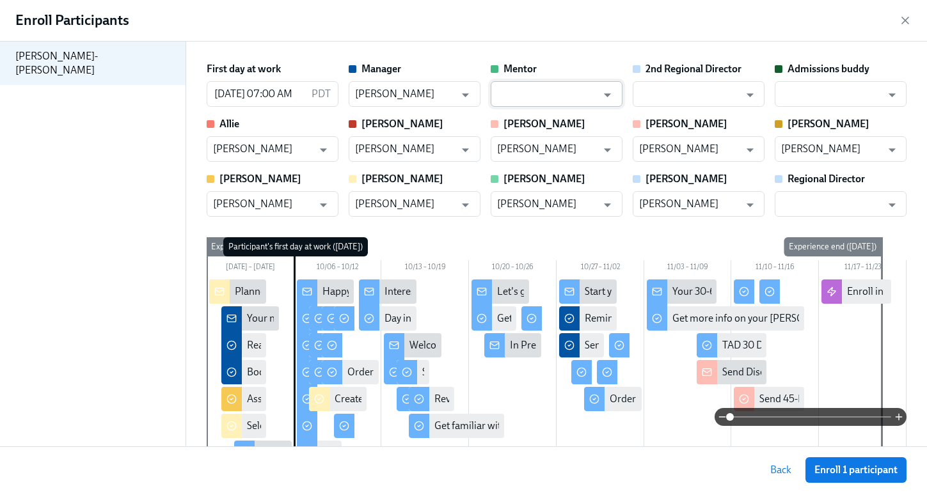
click at [541, 90] on input "text" at bounding box center [547, 94] width 100 height 26
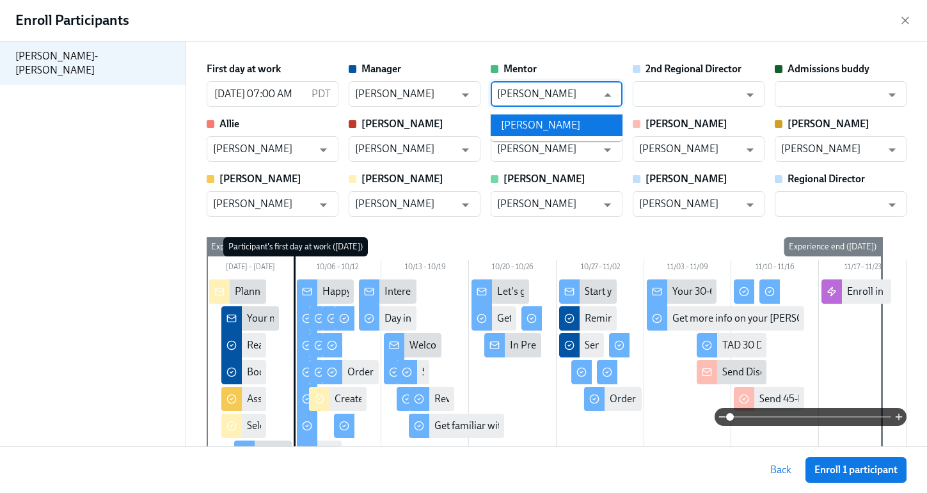
click at [549, 120] on li "[PERSON_NAME]" at bounding box center [557, 125] width 132 height 22
type input "[PERSON_NAME]"
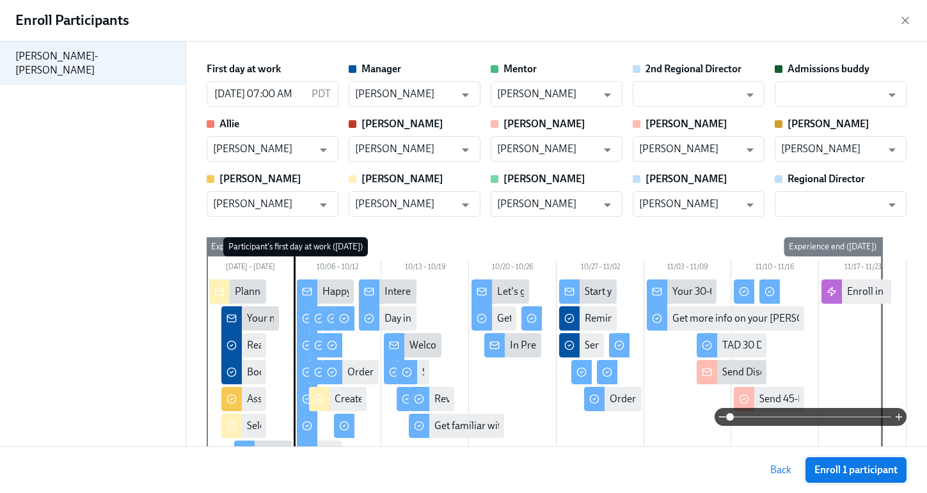
click at [863, 470] on span "Enroll 1 participant" at bounding box center [855, 470] width 83 height 13
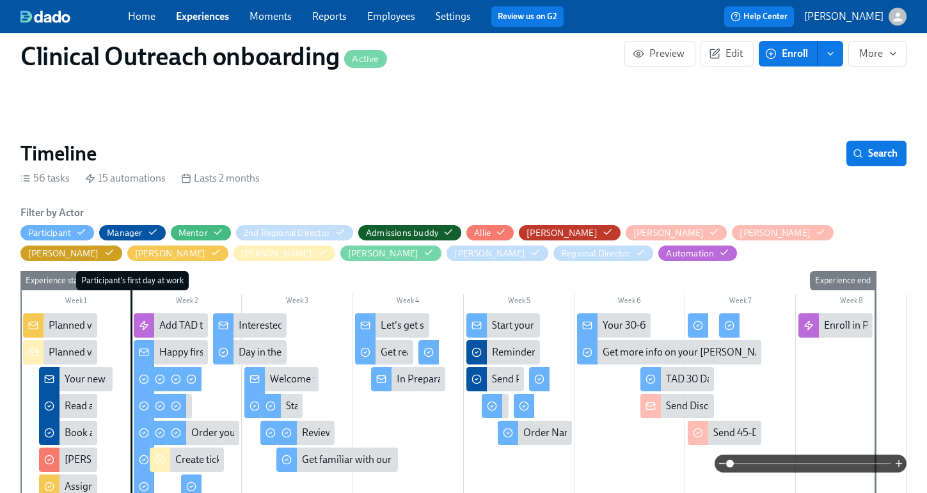
scroll to position [154, 0]
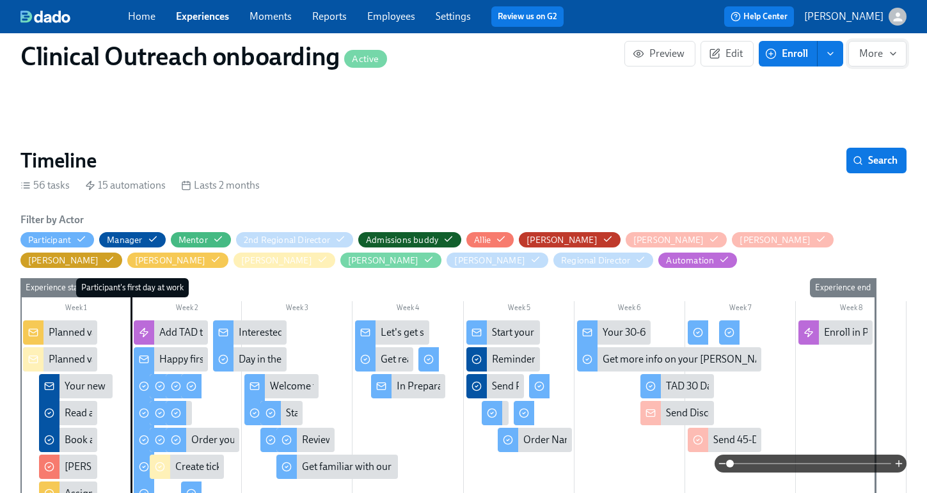
click at [875, 51] on span "More" at bounding box center [877, 53] width 36 height 13
click at [875, 51] on div at bounding box center [463, 246] width 927 height 493
click at [830, 52] on icon "enroll" at bounding box center [830, 54] width 10 height 10
